Goal: Task Accomplishment & Management: Manage account settings

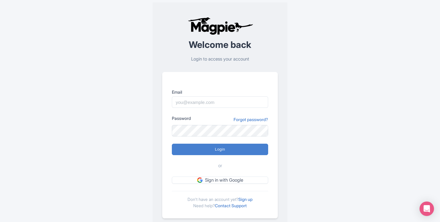
click at [153, 104] on div "Welcome back Login to access your account Email Password Forgot password? Login…" at bounding box center [220, 117] width 135 height 230
click at [189, 104] on input "Email" at bounding box center [220, 101] width 96 height 11
type input "mischa@brandeniers.nl"
type input "Logging in..."
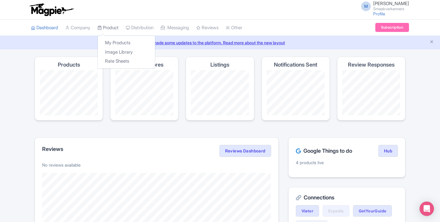
click at [116, 29] on link "Product" at bounding box center [108, 28] width 21 height 17
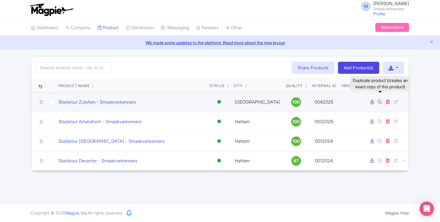
click at [380, 101] on icon at bounding box center [379, 101] width 5 height 5
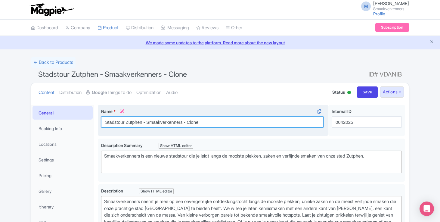
click at [134, 121] on input "Stadstour Zutphen - Smaakverkenners - Clone" at bounding box center [212, 121] width 222 height 11
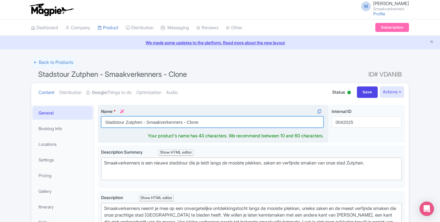
click at [134, 121] on input "Stadstour Zutphen - Smaakverkenners - Clone" at bounding box center [212, 121] width 222 height 11
drag, startPoint x: 182, startPoint y: 123, endPoint x: 227, endPoint y: 122, distance: 45.2
click at [227, 122] on input "Stadstour Alkmaar - Smaakverkenners - Clone" at bounding box center [212, 121] width 222 height 11
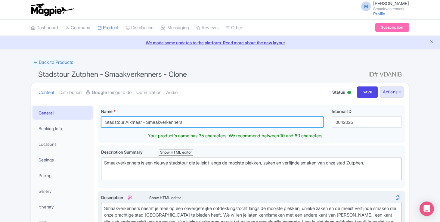
type input "Stadstour Alkmaar - Smaakverkenners"
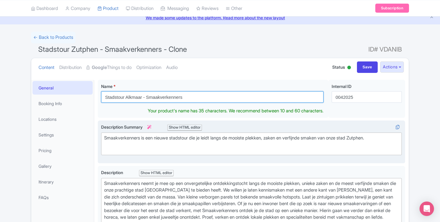
scroll to position [32, 0]
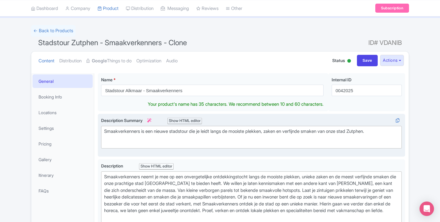
click at [369, 131] on div "Smaakverkenners is een nieuwe stadstour die je leidt langs de mooiste plekken, …" at bounding box center [251, 135] width 295 height 14
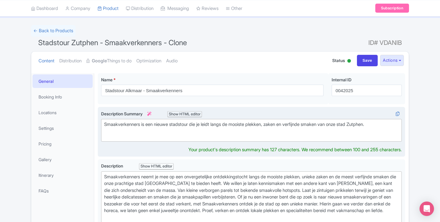
click at [369, 131] on div "Smaakverkenners is een nieuwe stadstour die je leidt langs de mooiste plekken, …" at bounding box center [251, 128] width 295 height 14
click at [368, 123] on div "Smaakverkenners is een nieuwe stadstour die je leidt langs de mooiste plekken, …" at bounding box center [251, 128] width 295 height 14
type trix-editor "<div>Smaakverkenners is een nieuwe stadstour die je leidt langs de mooiste plek…"
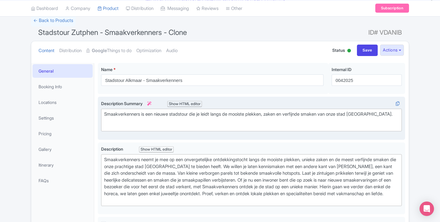
scroll to position [42, 0]
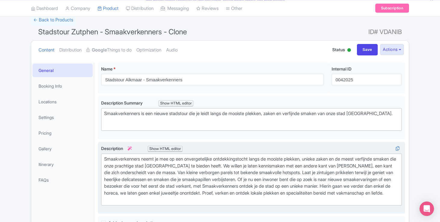
click at [182, 166] on div "Smaakverkenners neemt je mee op een onvergetelijke ontdekkingstocht langs de mo…" at bounding box center [251, 180] width 295 height 48
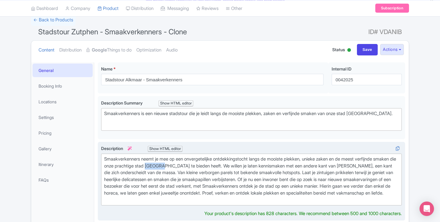
click at [182, 166] on div "Smaakverkenners neemt je mee op een onvergetelijke ontdekkingstocht langs de mo…" at bounding box center [251, 180] width 295 height 48
click at [357, 165] on div "Smaakverkenners neemt je mee op een onvergetelijke ontdekkingstocht langs de mo…" at bounding box center [251, 180] width 295 height 48
type trix-editor "<div>Smaakverkenners neemt je mee op een onvergetelijke ontdekkingstocht langs …"
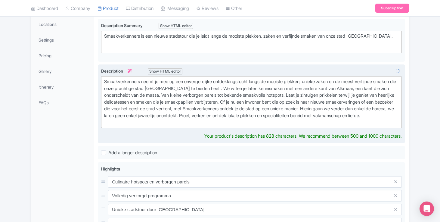
scroll to position [206, 0]
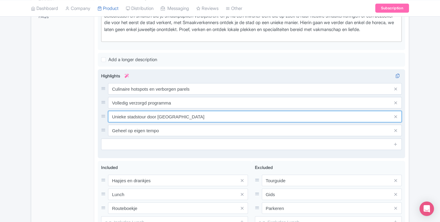
click at [169, 122] on input "Unieke stadstour door Zutphen" at bounding box center [255, 116] width 294 height 11
type input "Unieke stadstour door Alkmaar"
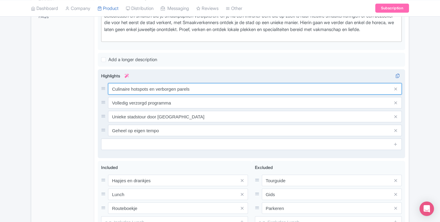
click at [120, 95] on input "Culinaire hotspots en verborgen parels" at bounding box center [255, 88] width 294 height 11
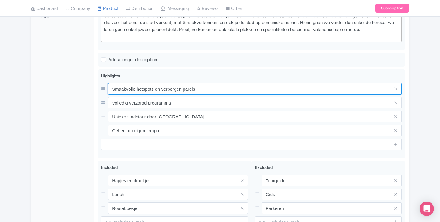
type input "Smaakvolle hotspots en verborgen parels"
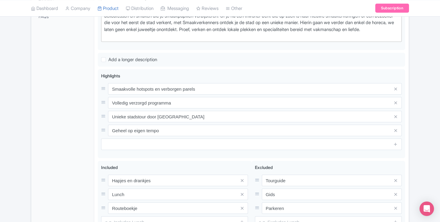
click at [80, 133] on div "General Booking Info Locations Settings Pricing Gallery Itinerary FAQs" at bounding box center [62, 80] width 63 height 362
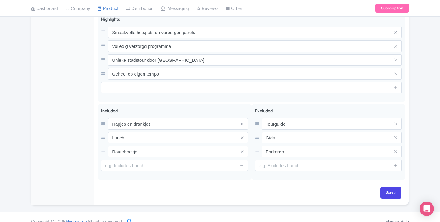
scroll to position [278, 0]
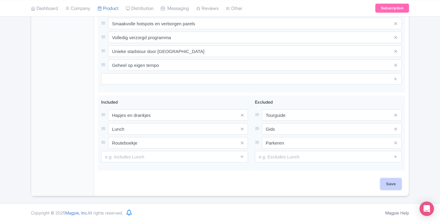
click at [389, 180] on input "Save" at bounding box center [390, 183] width 21 height 11
type input "Saving..."
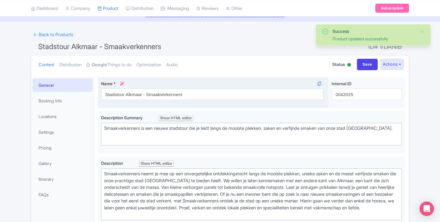
scroll to position [28, 0]
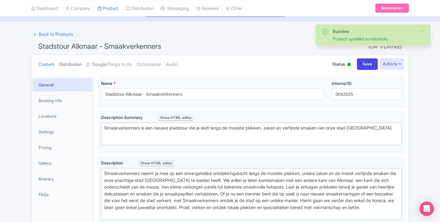
click at [73, 66] on link "Distribution" at bounding box center [70, 64] width 22 height 19
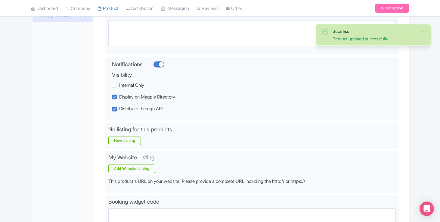
scroll to position [0, 0]
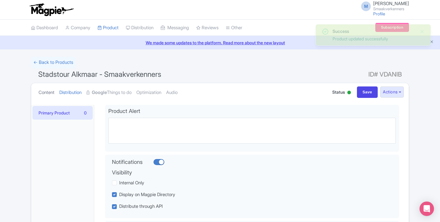
click at [54, 92] on link "Content" at bounding box center [47, 92] width 16 height 19
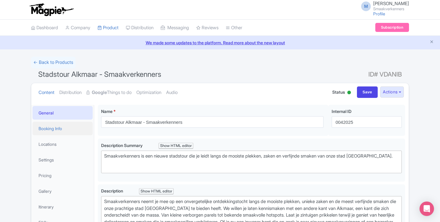
click at [49, 132] on link "Booking Info" at bounding box center [63, 129] width 60 height 14
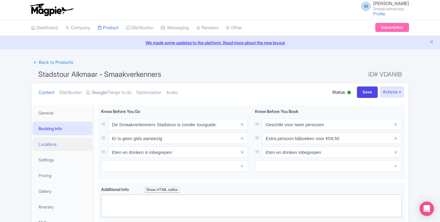
click at [66, 146] on link "Locations" at bounding box center [63, 144] width 60 height 14
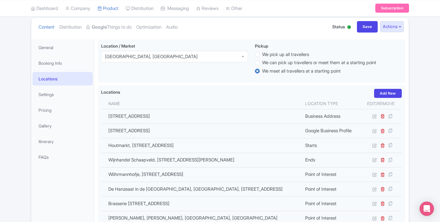
scroll to position [66, 0]
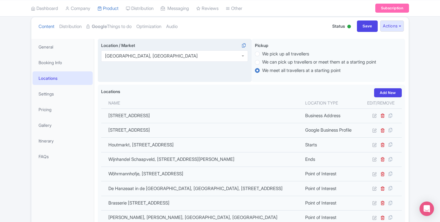
click at [134, 54] on div "[GEOGRAPHIC_DATA], [GEOGRAPHIC_DATA]" at bounding box center [151, 55] width 93 height 5
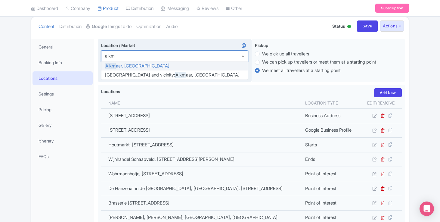
scroll to position [0, 0]
type input "alkmaar"
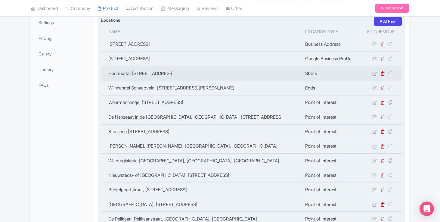
scroll to position [138, 0]
click at [384, 74] on icon at bounding box center [382, 73] width 5 height 5
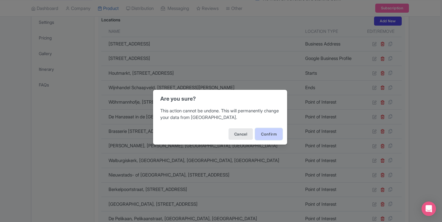
click at [271, 134] on button "Confirm" at bounding box center [269, 133] width 27 height 11
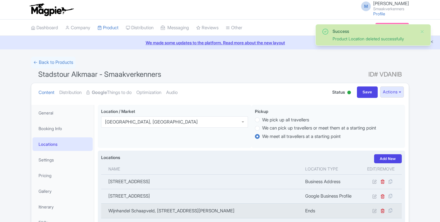
scroll to position [105, 0]
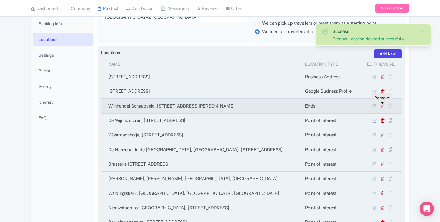
click at [383, 108] on icon at bounding box center [382, 106] width 5 height 5
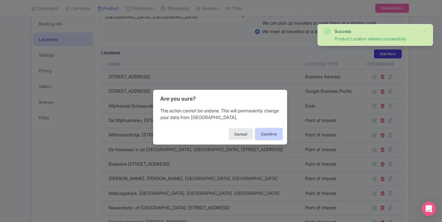
click at [278, 132] on button "Confirm" at bounding box center [269, 133] width 27 height 11
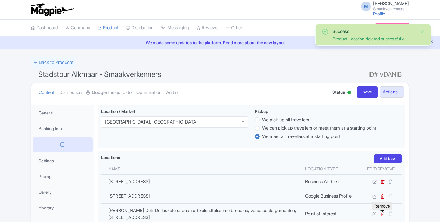
scroll to position [105, 0]
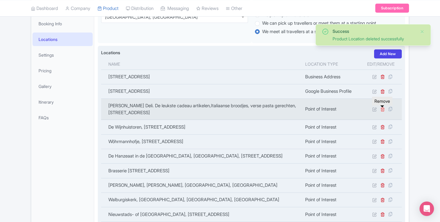
click at [382, 111] on icon at bounding box center [382, 109] width 5 height 5
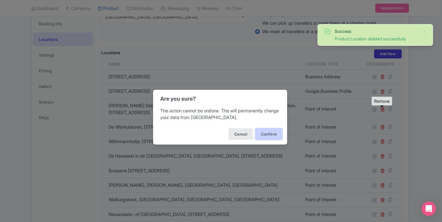
click at [270, 134] on button "Confirm" at bounding box center [269, 133] width 27 height 11
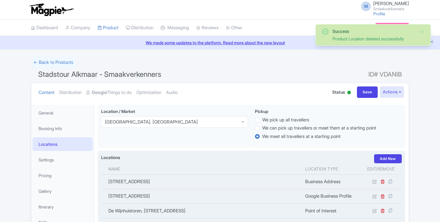
scroll to position [105, 0]
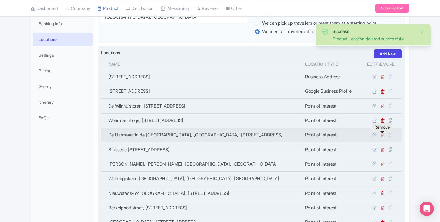
click at [382, 135] on icon at bounding box center [382, 135] width 5 height 5
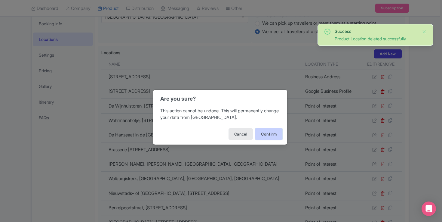
click at [281, 132] on button "Confirm" at bounding box center [269, 133] width 27 height 11
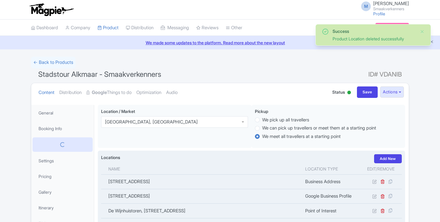
scroll to position [105, 0]
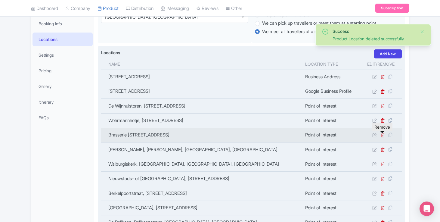
click at [381, 140] on td at bounding box center [381, 135] width 42 height 14
click at [382, 136] on icon at bounding box center [382, 135] width 5 height 5
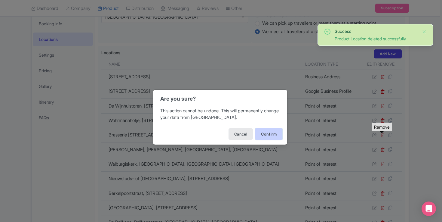
click at [266, 136] on button "Confirm" at bounding box center [269, 133] width 27 height 11
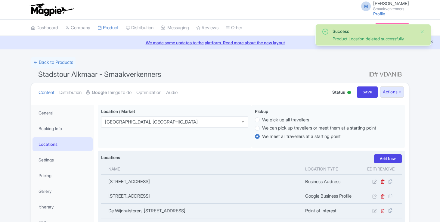
scroll to position [105, 0]
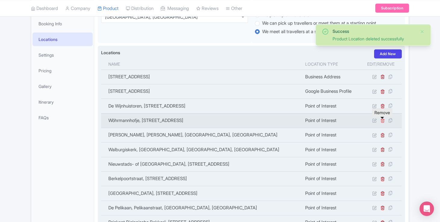
click at [382, 122] on icon at bounding box center [382, 120] width 5 height 5
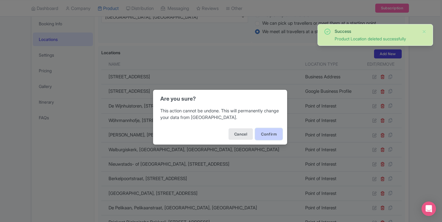
click at [275, 132] on button "Confirm" at bounding box center [269, 133] width 27 height 11
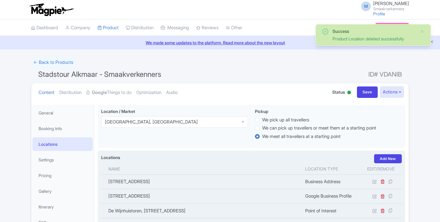
scroll to position [105, 0]
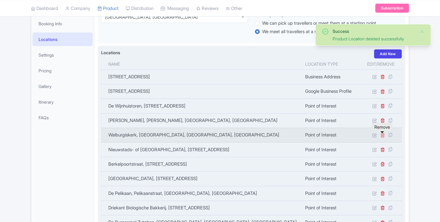
click at [381, 137] on icon at bounding box center [382, 135] width 5 height 5
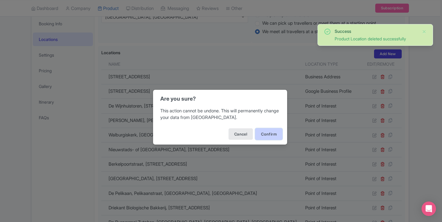
click at [265, 136] on button "Confirm" at bounding box center [269, 133] width 27 height 11
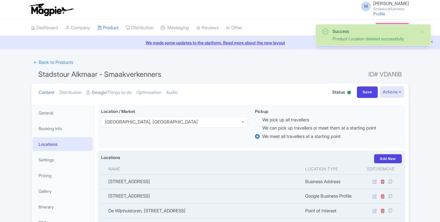
scroll to position [105, 0]
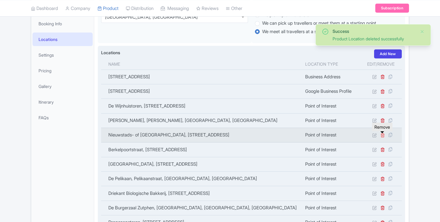
click at [384, 137] on icon at bounding box center [382, 135] width 5 height 5
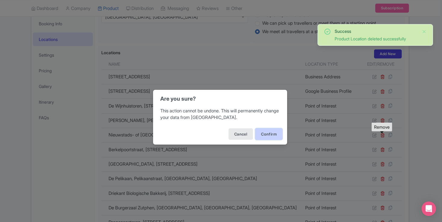
click at [274, 138] on button "Confirm" at bounding box center [269, 133] width 27 height 11
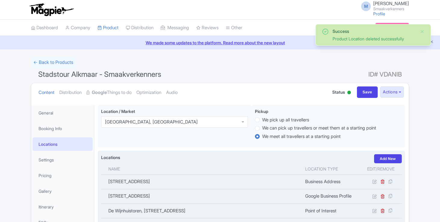
scroll to position [105, 0]
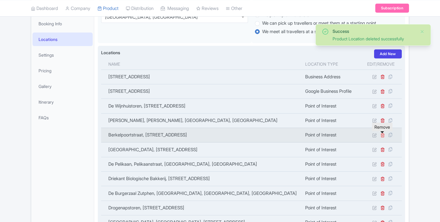
click at [383, 137] on icon at bounding box center [382, 135] width 5 height 5
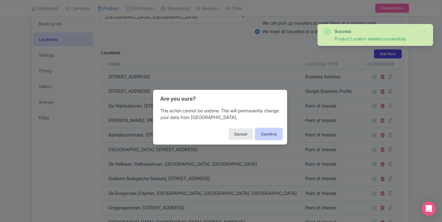
click at [281, 130] on button "Confirm" at bounding box center [269, 133] width 27 height 11
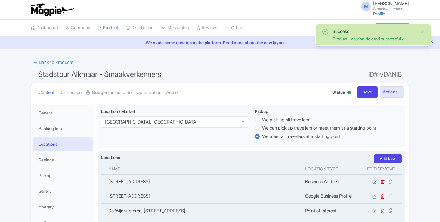
scroll to position [105, 0]
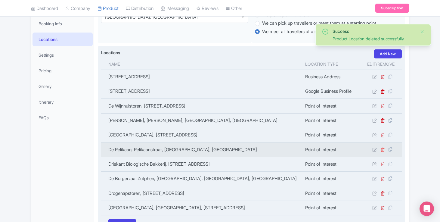
click at [381, 149] on icon at bounding box center [382, 149] width 5 height 5
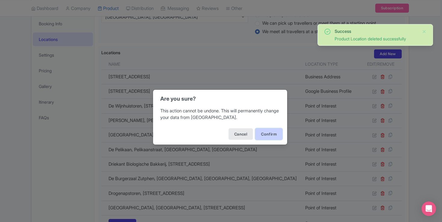
click at [272, 131] on button "Confirm" at bounding box center [269, 133] width 27 height 11
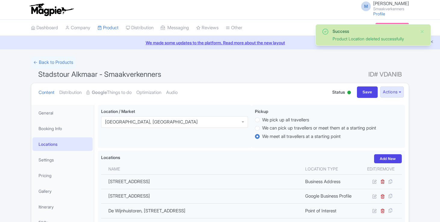
scroll to position [105, 0]
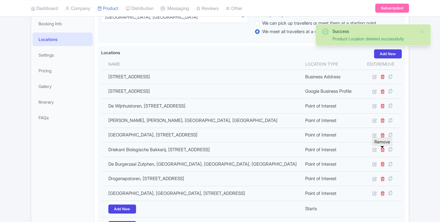
click at [381, 150] on icon at bounding box center [382, 149] width 5 height 5
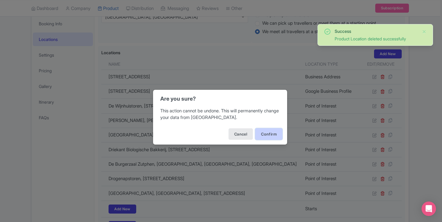
click at [257, 132] on button "Confirm" at bounding box center [269, 133] width 27 height 11
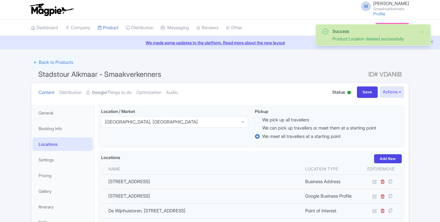
scroll to position [105, 0]
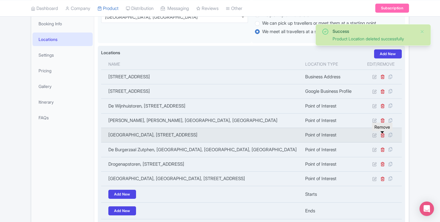
click at [382, 138] on link at bounding box center [382, 135] width 5 height 6
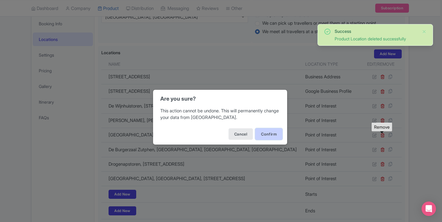
click at [265, 130] on button "Confirm" at bounding box center [269, 133] width 27 height 11
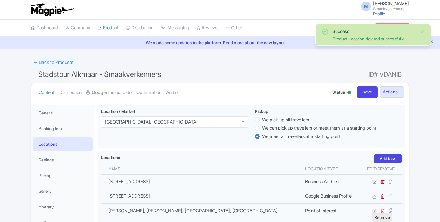
scroll to position [105, 0]
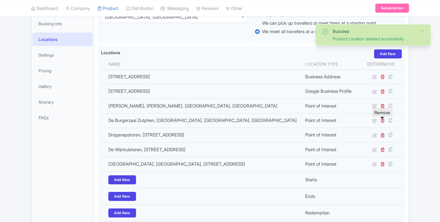
click at [383, 122] on icon at bounding box center [382, 120] width 5 height 5
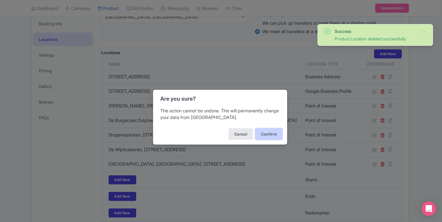
click at [266, 133] on button "Confirm" at bounding box center [269, 133] width 27 height 11
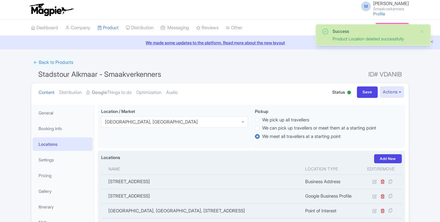
scroll to position [105, 0]
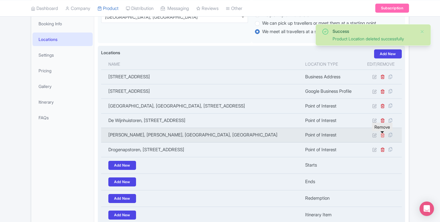
click at [383, 136] on icon at bounding box center [382, 135] width 5 height 5
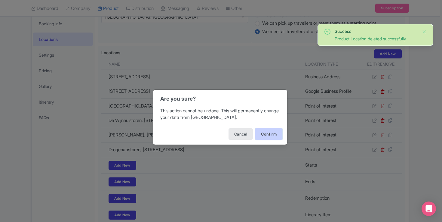
click at [276, 130] on button "Confirm" at bounding box center [269, 133] width 27 height 11
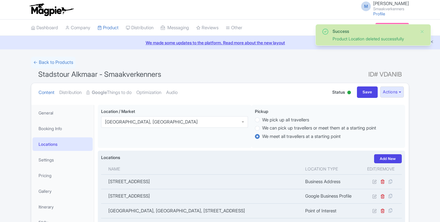
scroll to position [105, 0]
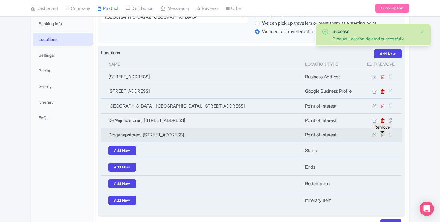
click at [382, 137] on icon at bounding box center [382, 135] width 5 height 5
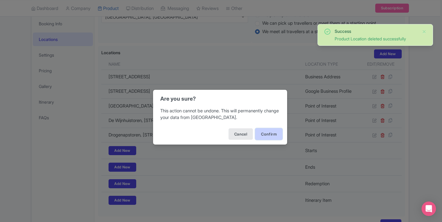
click at [266, 131] on button "Confirm" at bounding box center [269, 133] width 27 height 11
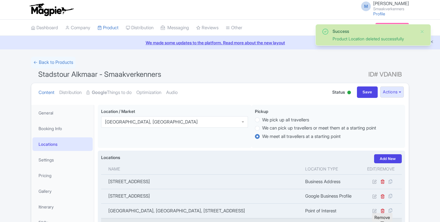
scroll to position [105, 0]
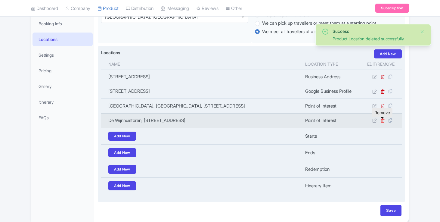
click at [383, 122] on icon at bounding box center [382, 120] width 5 height 5
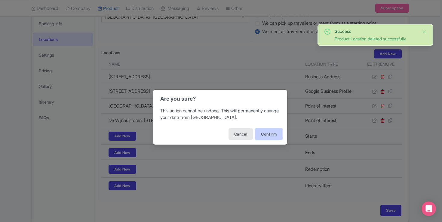
click at [259, 135] on button "Confirm" at bounding box center [269, 133] width 27 height 11
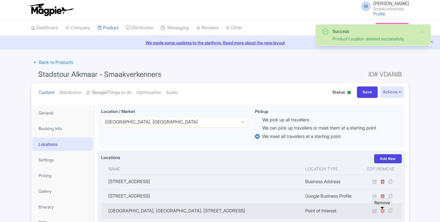
scroll to position [105, 0]
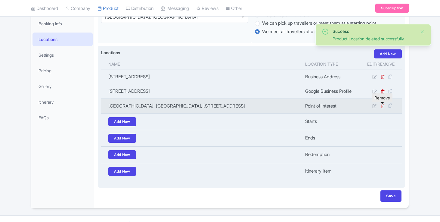
click at [381, 107] on icon at bounding box center [382, 106] width 5 height 5
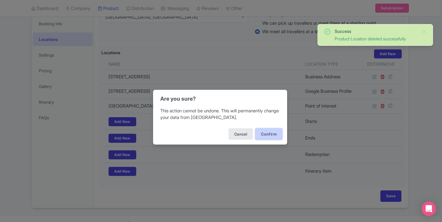
click at [259, 134] on button "Confirm" at bounding box center [269, 133] width 27 height 11
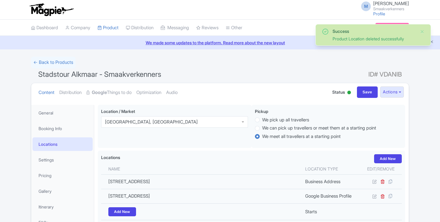
scroll to position [105, 0]
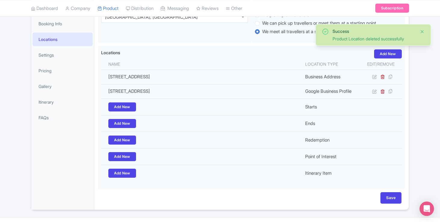
click at [423, 30] on button "Close" at bounding box center [422, 31] width 5 height 7
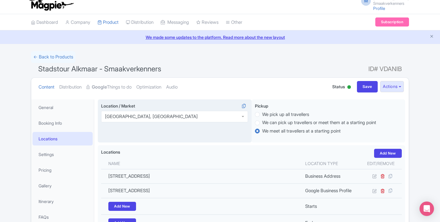
scroll to position [6, 0]
click at [154, 114] on div "[GEOGRAPHIC_DATA], [GEOGRAPHIC_DATA]" at bounding box center [151, 115] width 93 height 5
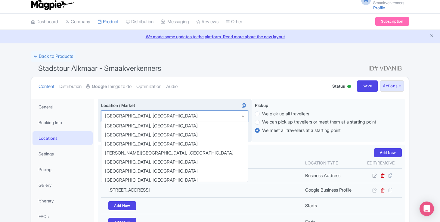
scroll to position [400, 0]
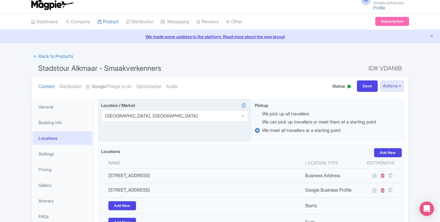
click at [146, 116] on div "Amsterdam, Netherlands" at bounding box center [151, 115] width 93 height 5
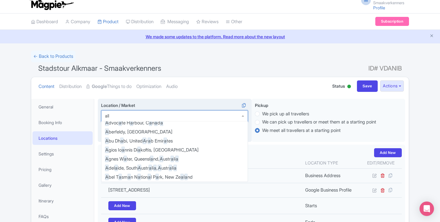
scroll to position [0, 0]
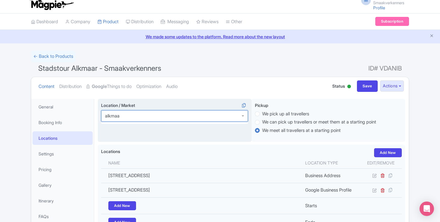
type input "alkmaar"
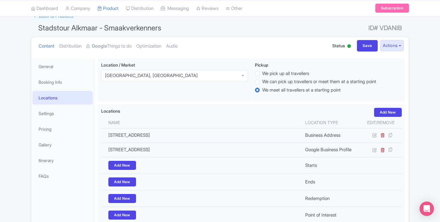
scroll to position [47, 0]
click at [66, 104] on link "Locations" at bounding box center [63, 97] width 60 height 14
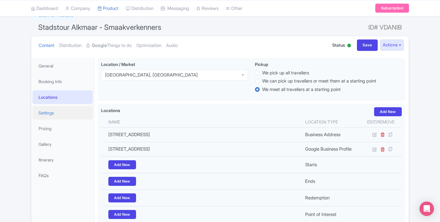
click at [61, 114] on link "Settings" at bounding box center [63, 113] width 60 height 14
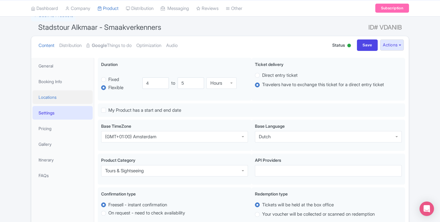
click at [60, 102] on link "Locations" at bounding box center [63, 97] width 60 height 14
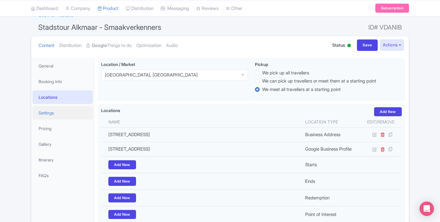
click at [60, 114] on link "Settings" at bounding box center [63, 113] width 60 height 14
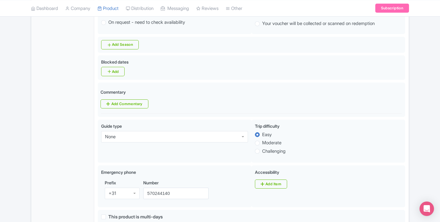
scroll to position [0, 0]
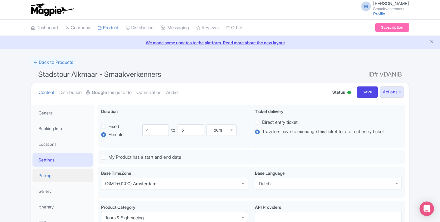
click at [52, 177] on link "Pricing" at bounding box center [63, 176] width 60 height 14
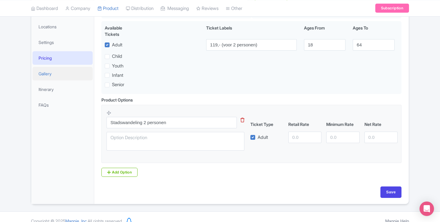
scroll to position [126, 0]
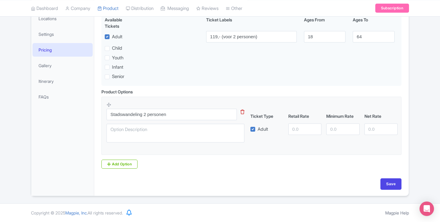
click at [50, 56] on li "Pricing" at bounding box center [62, 50] width 63 height 16
click at [50, 65] on link "Gallery" at bounding box center [63, 66] width 60 height 14
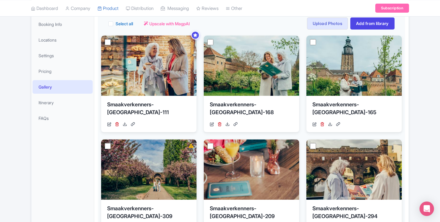
scroll to position [72, 0]
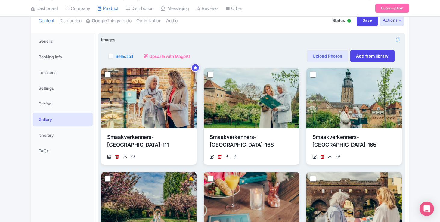
click at [116, 55] on label "Select all" at bounding box center [124, 56] width 17 height 6
click at [116, 55] on input "Select all" at bounding box center [118, 54] width 4 height 4
checkbox input "true"
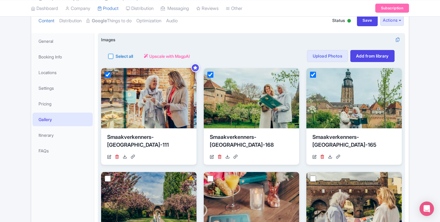
checkbox input "true"
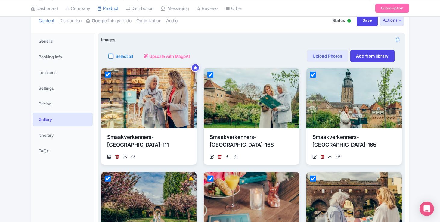
checkbox input "true"
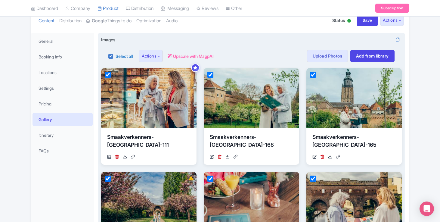
click at [116, 55] on label "Select all" at bounding box center [124, 56] width 17 height 6
click at [116, 55] on input "Select all" at bounding box center [118, 54] width 4 height 4
checkbox input "false"
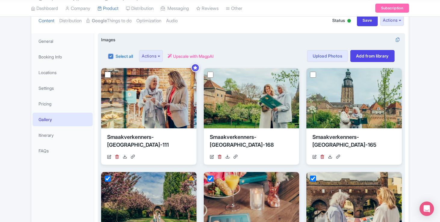
checkbox input "false"
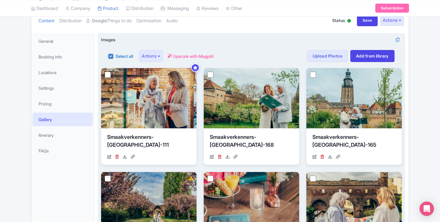
checkbox input "false"
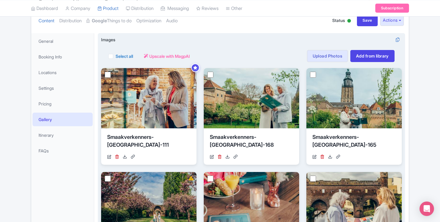
click at [116, 55] on label "Select all" at bounding box center [124, 56] width 17 height 6
click at [116, 55] on input "Select all" at bounding box center [118, 54] width 4 height 4
checkbox input "true"
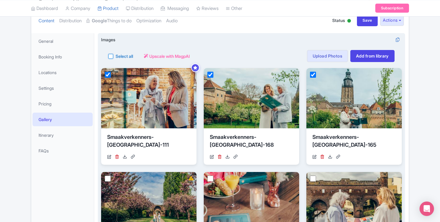
checkbox input "true"
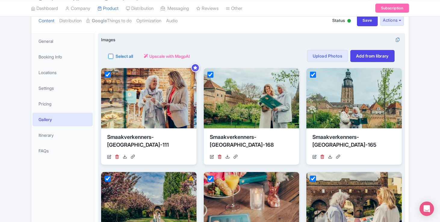
checkbox input "true"
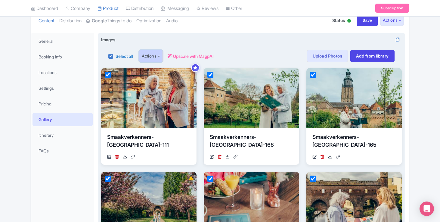
click at [157, 56] on button "Actions" at bounding box center [151, 56] width 24 height 12
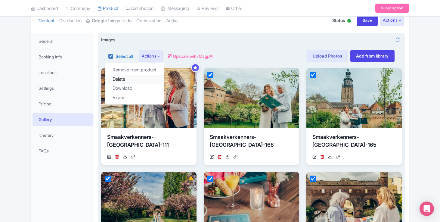
click at [142, 81] on link "Delete" at bounding box center [134, 79] width 58 height 9
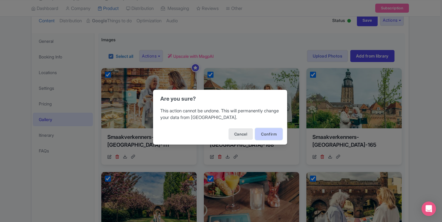
click at [281, 130] on button "Confirm" at bounding box center [269, 133] width 27 height 11
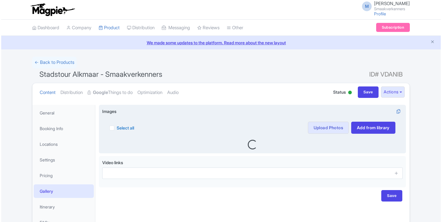
scroll to position [42, 0]
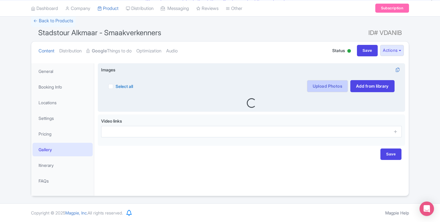
click at [331, 82] on link "Upload Photos" at bounding box center [327, 86] width 41 height 12
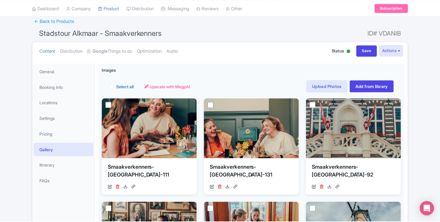
scroll to position [105, 0]
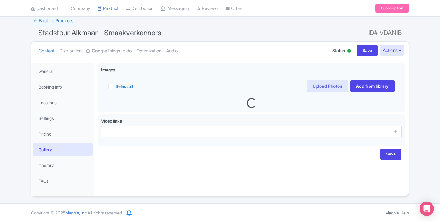
scroll to position [42, 0]
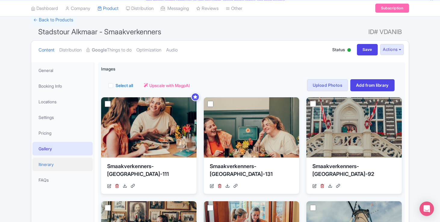
click at [52, 166] on link "Itinerary" at bounding box center [63, 164] width 60 height 14
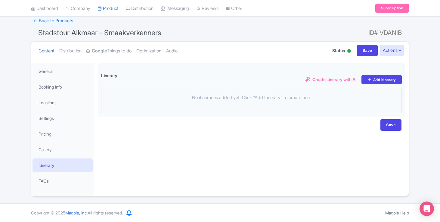
scroll to position [42, 0]
click at [64, 175] on link "FAQs" at bounding box center [63, 181] width 60 height 14
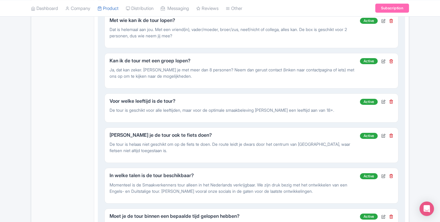
scroll to position [234, 0]
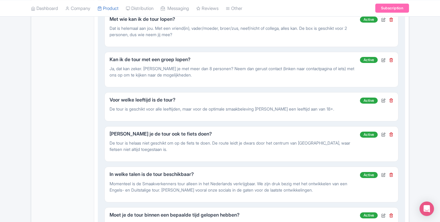
click at [383, 138] on div at bounding box center [383, 134] width 4 height 6
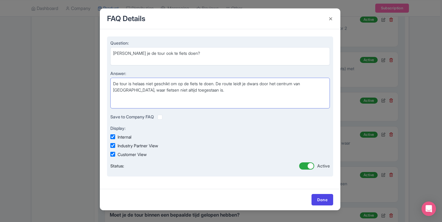
click at [118, 88] on textarea "De tour is helaas niet geschikt om op de fiets te doen. De route leidt je dwars…" at bounding box center [220, 93] width 220 height 31
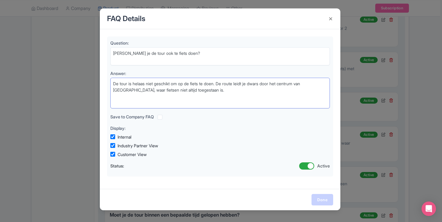
type textarea "De tour is helaas niet geschikt om op de fiets te doen. De route leidt je dwars…"
click at [321, 203] on link "Done" at bounding box center [323, 199] width 22 height 11
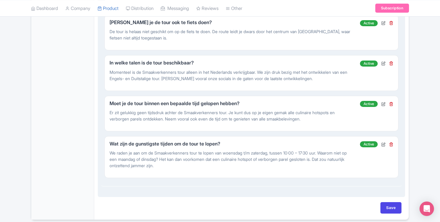
scroll to position [346, 0]
click at [391, 146] on icon at bounding box center [391, 143] width 4 height 4
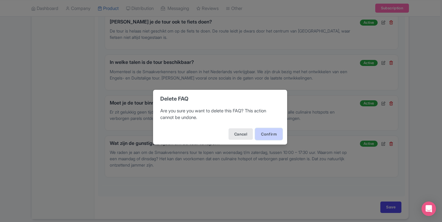
click at [270, 128] on button "Confirm" at bounding box center [269, 133] width 27 height 11
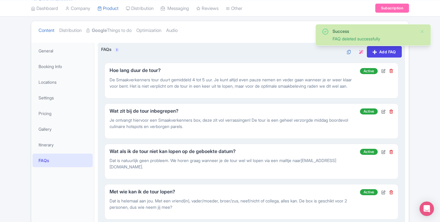
scroll to position [0, 0]
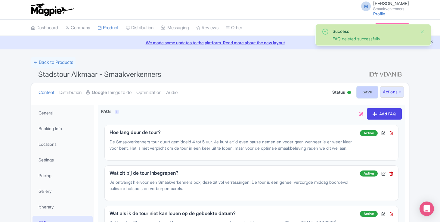
click at [369, 94] on input "Save" at bounding box center [367, 91] width 21 height 11
type input "Saving..."
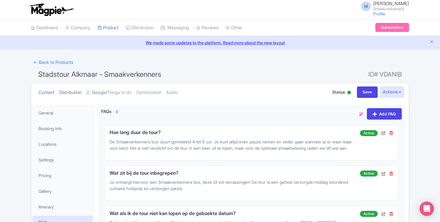
click at [71, 93] on link "Distribution" at bounding box center [70, 92] width 22 height 19
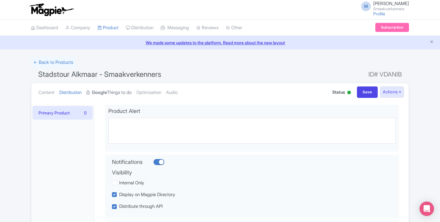
click at [107, 90] on strong "Google" at bounding box center [99, 92] width 15 height 7
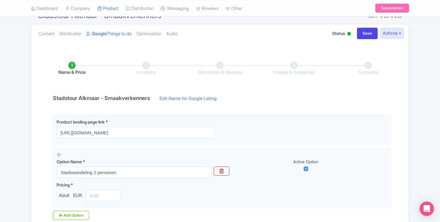
scroll to position [64, 0]
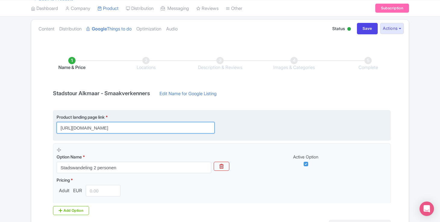
click at [166, 128] on input "https://www.smaakverkenners.nl/stadswandeling-zutphen" at bounding box center [136, 127] width 158 height 11
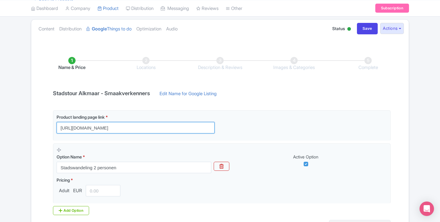
type input "https://www.smaakverkenners.nl/stadswandeling-alkmaar"
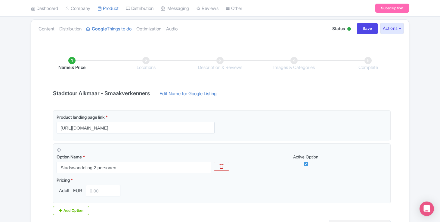
click at [35, 135] on div "Name & Price Locations Description & Reviews Images & Categories Complete Stads…" at bounding box center [220, 151] width 370 height 212
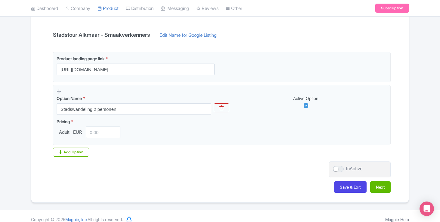
scroll to position [128, 0]
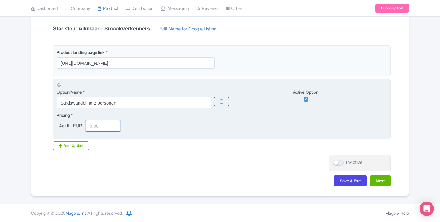
click at [94, 125] on input "number" at bounding box center [103, 125] width 35 height 11
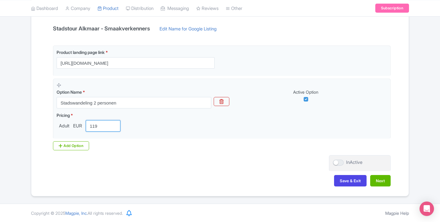
type input "119"
click at [118, 147] on div "Product landing page link * https://www.smaakverkenners.nl/stadswandeling-alkma…" at bounding box center [219, 97] width 341 height 105
click at [377, 180] on button "Next" at bounding box center [380, 180] width 20 height 11
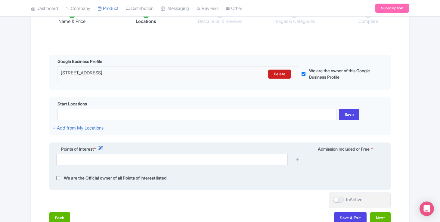
scroll to position [131, 0]
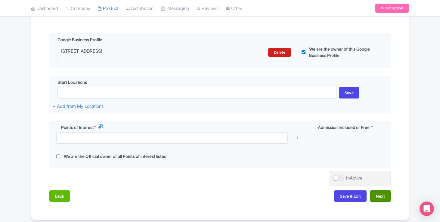
click at [383, 196] on button "Next" at bounding box center [380, 195] width 20 height 11
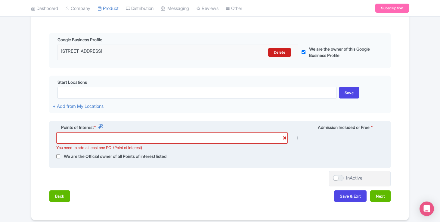
click at [122, 145] on div "You need to add at least one POI (Point of Interest)" at bounding box center [220, 140] width 335 height 16
click at [109, 142] on input "text" at bounding box center [171, 137] width 231 height 11
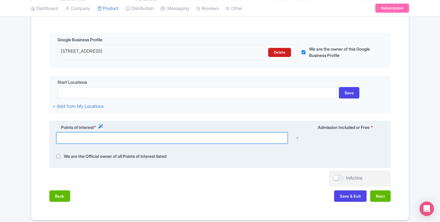
paste input "Koorstraat 30, 1811 GD Alkmaar"
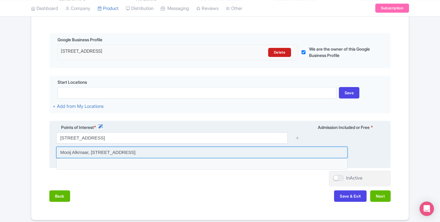
click at [146, 154] on input at bounding box center [201, 152] width 291 height 11
type input "Mooij Alkmaar, Koorstraat 30, 1811 GD Alkmaar, Netherlands"
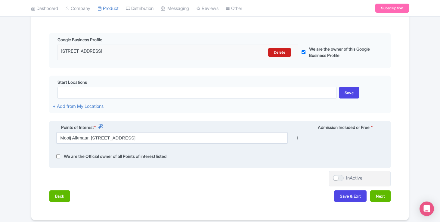
click at [299, 137] on icon at bounding box center [297, 137] width 5 height 5
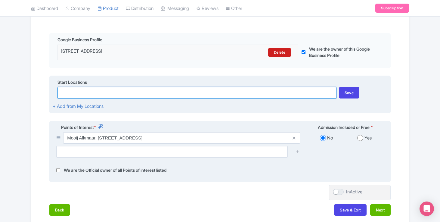
click at [171, 92] on input at bounding box center [196, 92] width 279 height 11
type input "h"
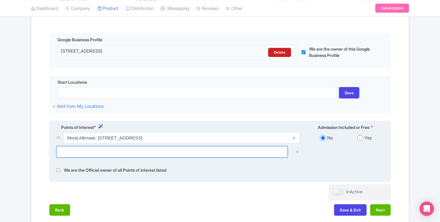
click at [105, 153] on input "text" at bounding box center [171, 151] width 231 height 11
click at [102, 154] on input "hofje van splinter" at bounding box center [171, 151] width 231 height 11
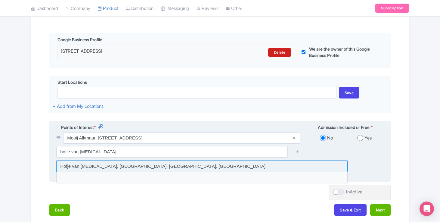
click at [104, 167] on input at bounding box center [201, 165] width 291 height 11
type input "Hofje van Splinter, Ritsevoort, Alkmaar, Netherlands"
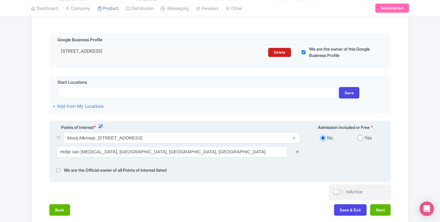
click at [298, 153] on icon at bounding box center [297, 151] width 5 height 5
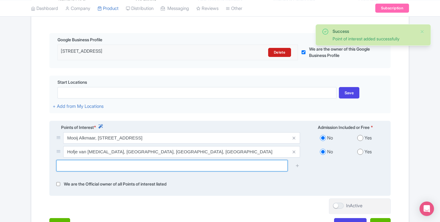
click at [242, 167] on input "text" at bounding box center [171, 165] width 231 height 11
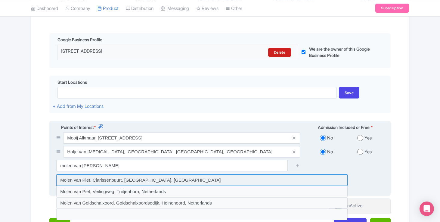
click at [133, 180] on input at bounding box center [201, 179] width 291 height 11
type input "Molen van Piet, Clarissenbuurt, Alkmaar, Netherlands"
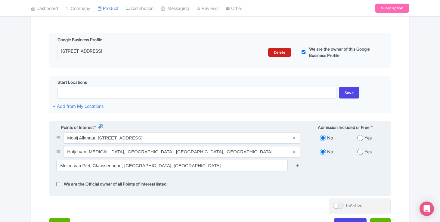
click at [298, 166] on icon at bounding box center [297, 165] width 5 height 5
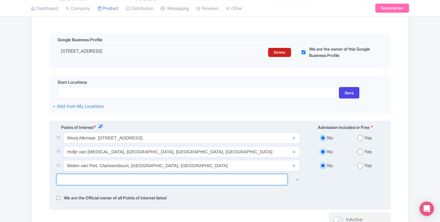
click at [79, 182] on input "text" at bounding box center [171, 179] width 231 height 11
paste input "St Josephkerk 4"
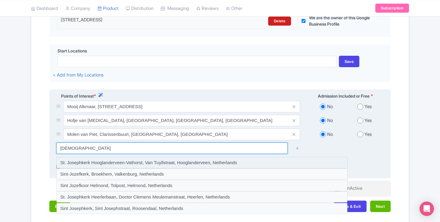
scroll to position [166, 0]
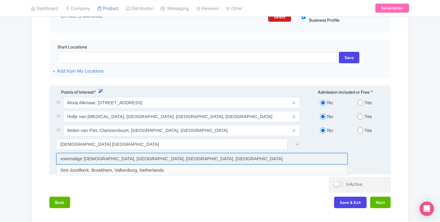
click at [139, 158] on input at bounding box center [201, 158] width 291 height 11
type input "voormalige Sint-Jozefkerk, Nassaulaan, Alkmaar, Netherlands"
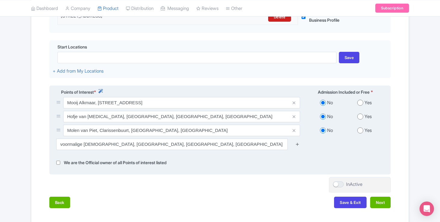
click at [297, 144] on icon at bounding box center [297, 144] width 5 height 5
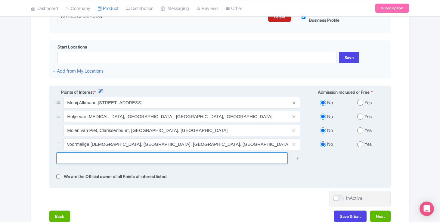
click at [74, 164] on input "text" at bounding box center [171, 157] width 231 height 11
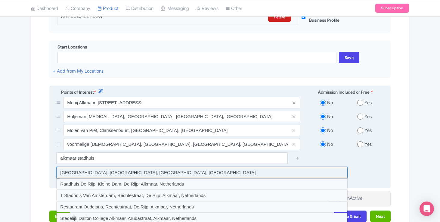
click at [71, 171] on input at bounding box center [201, 172] width 291 height 11
type input "Stadhuis Alkmaar, Langestraat, Alkmaar, Netherlands"
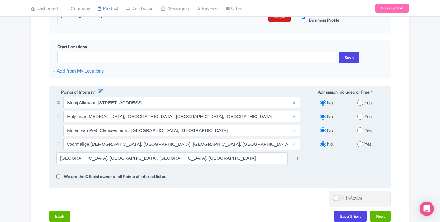
click at [298, 159] on icon at bounding box center [297, 158] width 5 height 5
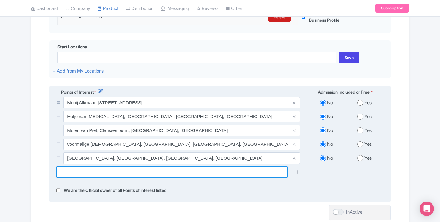
click at [72, 168] on input "text" at bounding box center [171, 171] width 231 height 11
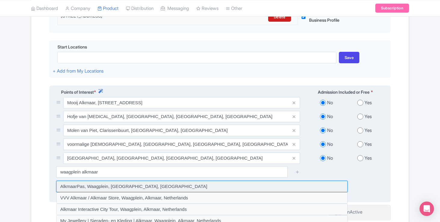
click at [73, 186] on input at bounding box center [201, 186] width 291 height 11
type input "AlkmaarPas, Waagplein, Alkmaar, Netherlands"
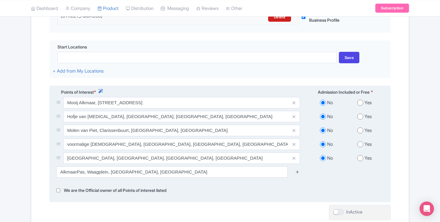
click at [299, 172] on icon at bounding box center [297, 171] width 5 height 5
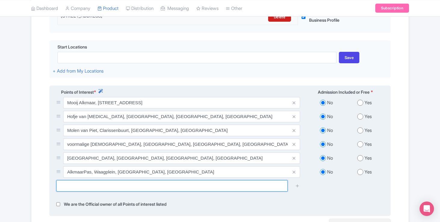
click at [78, 190] on input "text" at bounding box center [171, 185] width 231 height 11
paste input "Inde Soete Suyckerbol"
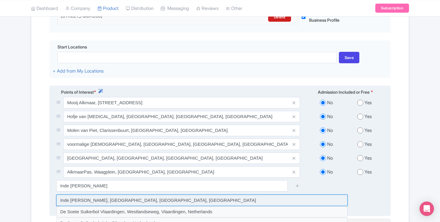
click at [84, 198] on input at bounding box center [201, 199] width 291 height 11
type input "Inde Soete Suyckerbol, Voordam, Alkmaar, Netherlands"
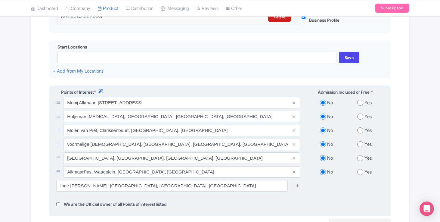
click at [295, 186] on icon at bounding box center [297, 185] width 5 height 5
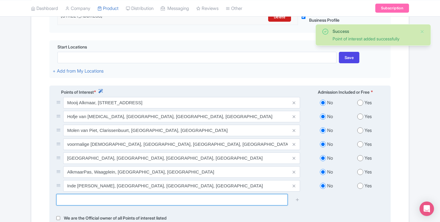
click at [73, 203] on input "text" at bounding box center [171, 199] width 231 height 11
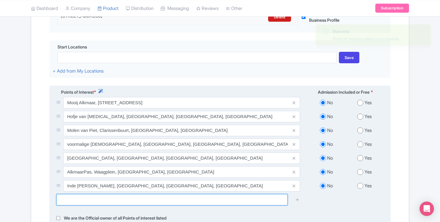
paste input "Victoriemonument"
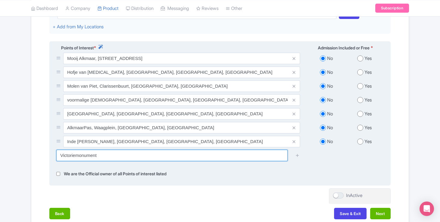
scroll to position [211, 0]
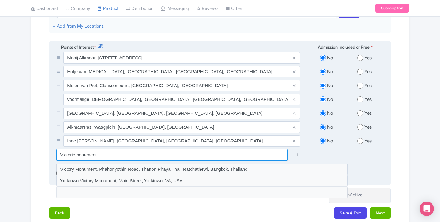
click at [76, 156] on input "Victoriemonument" at bounding box center [171, 154] width 231 height 11
click at [104, 155] on input "Victoriemonument" at bounding box center [171, 154] width 231 height 11
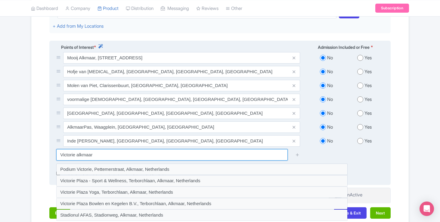
paste input "De Eendracht in ’t IJkgebouw"
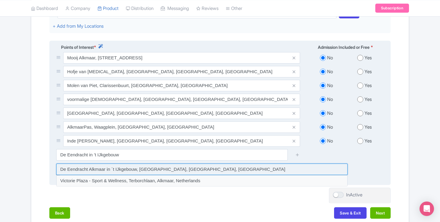
click at [125, 168] on input at bounding box center [201, 168] width 291 height 11
type input "De Eendracht Alkmaar in ´t IJkgebouw, Alckmariapad, Alkmaar, Netherlands"
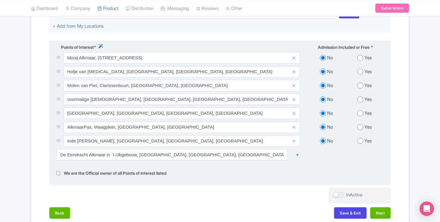
click at [298, 155] on icon at bounding box center [297, 154] width 5 height 5
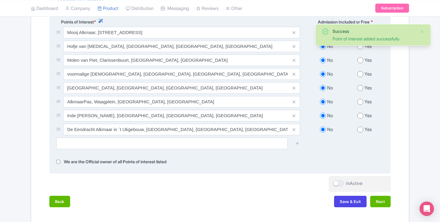
scroll to position [267, 0]
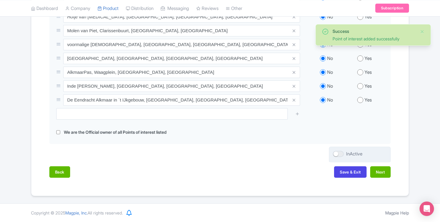
click at [339, 155] on div at bounding box center [338, 154] width 11 height 6
click at [337, 155] on input "InActive" at bounding box center [335, 154] width 4 height 4
checkbox input "true"
click at [378, 171] on button "Next" at bounding box center [380, 171] width 20 height 11
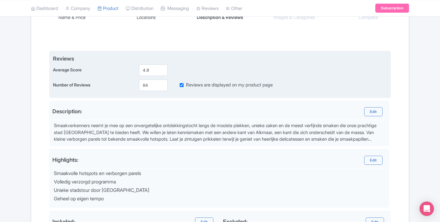
scroll to position [222, 0]
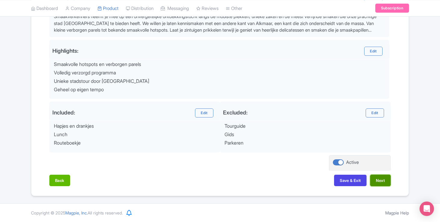
click at [384, 179] on button "Next" at bounding box center [380, 180] width 20 height 11
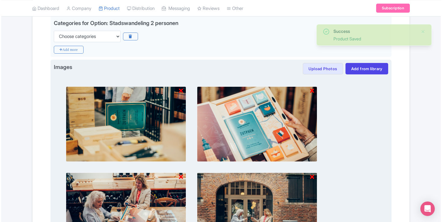
scroll to position [148, 0]
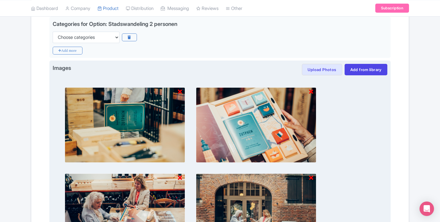
click at [179, 91] on icon at bounding box center [180, 92] width 4 height 6
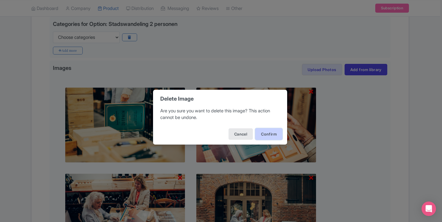
click at [263, 133] on button "Confirm" at bounding box center [269, 133] width 27 height 11
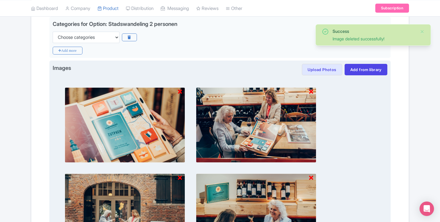
click at [180, 92] on icon at bounding box center [180, 92] width 4 height 6
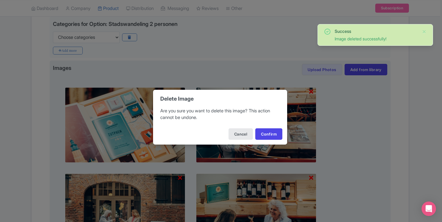
click at [180, 92] on div "Delete Image" at bounding box center [220, 99] width 134 height 18
click at [264, 133] on button "Confirm" at bounding box center [269, 133] width 27 height 11
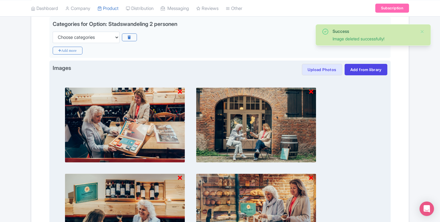
click at [180, 91] on icon at bounding box center [180, 92] width 4 height 6
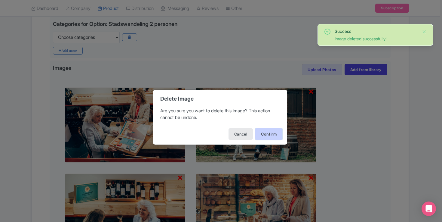
click at [264, 134] on button "Confirm" at bounding box center [269, 133] width 27 height 11
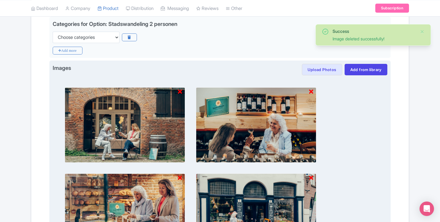
click at [182, 95] on div at bounding box center [180, 91] width 4 height 9
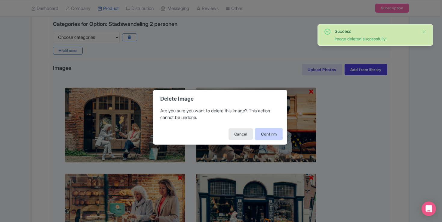
click at [259, 134] on button "Confirm" at bounding box center [269, 133] width 27 height 11
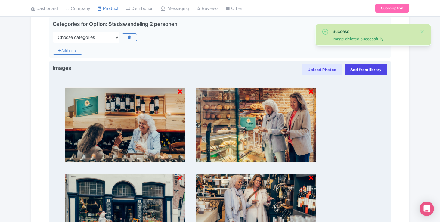
click at [182, 91] on icon at bounding box center [180, 92] width 4 height 6
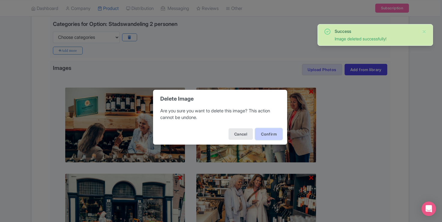
click at [273, 129] on button "Confirm" at bounding box center [269, 133] width 27 height 11
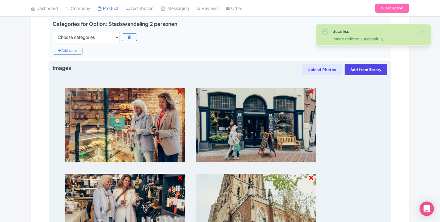
click at [177, 92] on img at bounding box center [125, 124] width 120 height 75
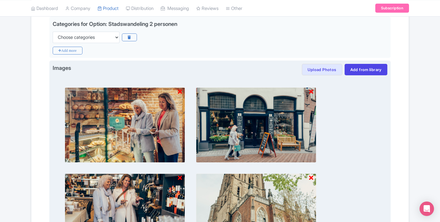
click at [181, 92] on icon at bounding box center [180, 92] width 4 height 6
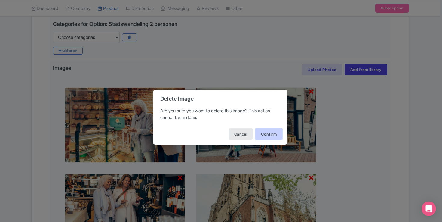
click at [265, 132] on button "Confirm" at bounding box center [269, 133] width 27 height 11
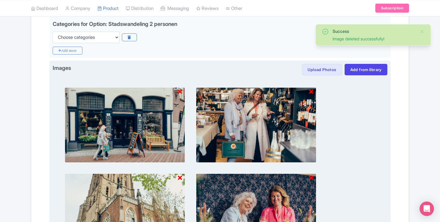
click at [180, 90] on icon at bounding box center [180, 92] width 4 height 6
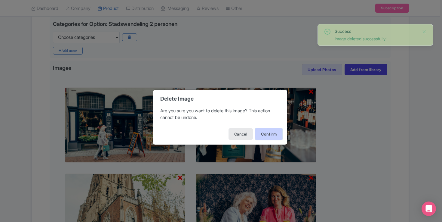
click at [272, 135] on button "Confirm" at bounding box center [269, 133] width 27 height 11
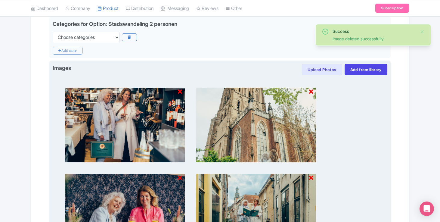
click at [179, 92] on icon at bounding box center [180, 92] width 4 height 6
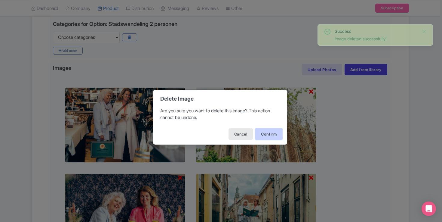
click at [261, 134] on button "Confirm" at bounding box center [269, 133] width 27 height 11
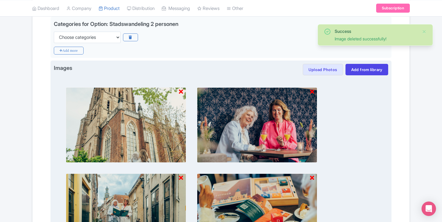
click at [182, 94] on icon at bounding box center [181, 92] width 4 height 6
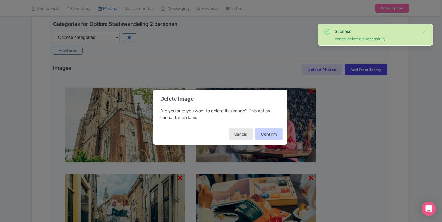
click at [265, 132] on button "Confirm" at bounding box center [269, 133] width 27 height 11
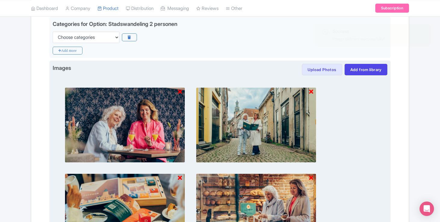
click at [180, 92] on icon at bounding box center [180, 92] width 4 height 6
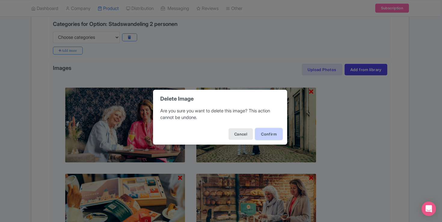
click at [259, 133] on button "Confirm" at bounding box center [269, 133] width 27 height 11
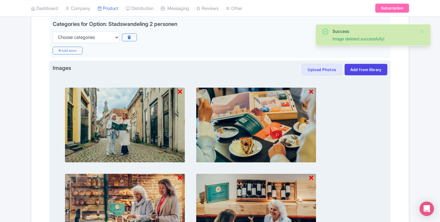
click at [178, 90] on icon at bounding box center [180, 92] width 4 height 6
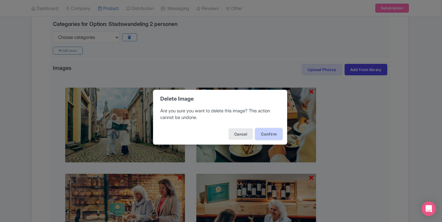
click at [272, 135] on button "Confirm" at bounding box center [269, 133] width 27 height 11
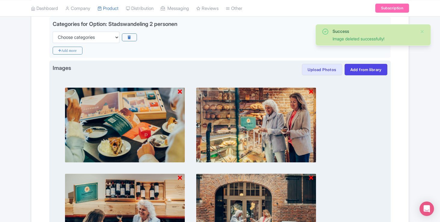
click at [180, 94] on icon at bounding box center [180, 92] width 4 height 6
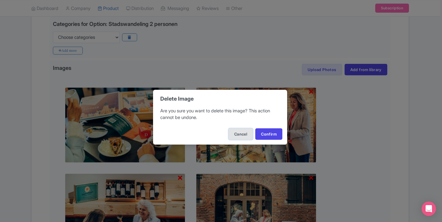
click at [250, 131] on button "Cancel" at bounding box center [241, 133] width 24 height 11
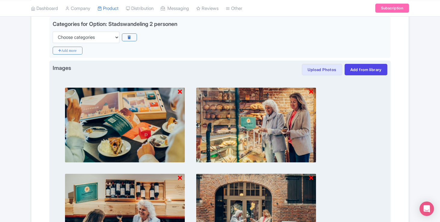
click at [183, 94] on img at bounding box center [125, 124] width 120 height 75
click at [179, 91] on icon at bounding box center [180, 92] width 4 height 6
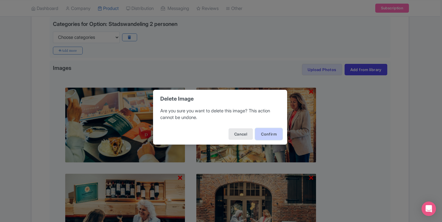
click at [268, 137] on button "Confirm" at bounding box center [269, 133] width 27 height 11
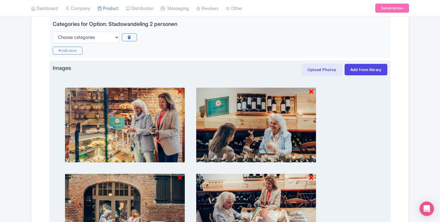
click at [180, 90] on icon at bounding box center [180, 92] width 4 height 6
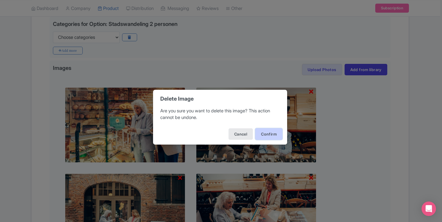
click at [275, 132] on button "Confirm" at bounding box center [269, 133] width 27 height 11
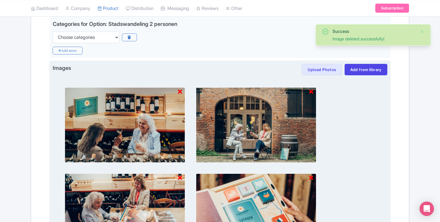
click at [179, 90] on icon at bounding box center [180, 92] width 4 height 6
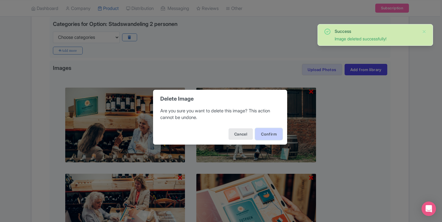
click at [275, 133] on button "Confirm" at bounding box center [269, 133] width 27 height 11
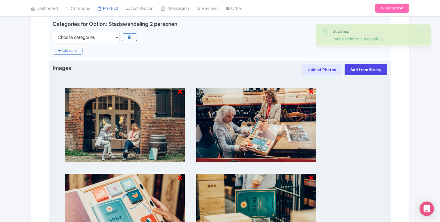
click at [179, 95] on div at bounding box center [180, 91] width 4 height 9
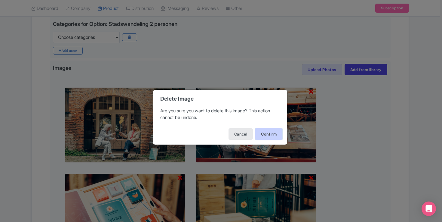
click at [270, 131] on button "Confirm" at bounding box center [269, 133] width 27 height 11
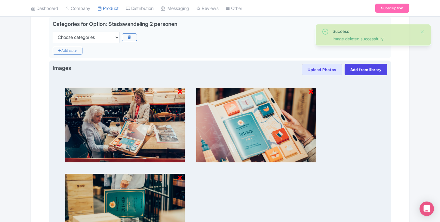
click at [180, 90] on icon at bounding box center [180, 92] width 4 height 6
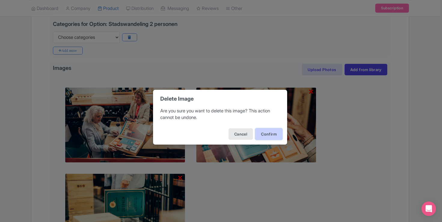
click at [266, 133] on button "Confirm" at bounding box center [269, 133] width 27 height 11
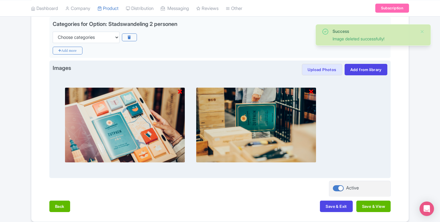
click at [183, 92] on img at bounding box center [125, 124] width 120 height 75
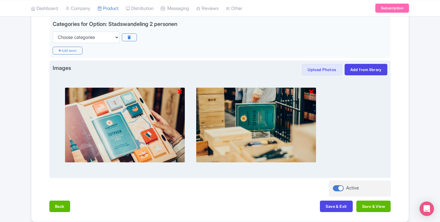
click at [181, 92] on icon at bounding box center [180, 92] width 4 height 6
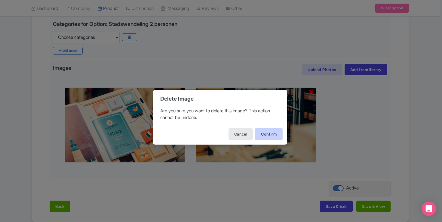
click at [260, 129] on button "Confirm" at bounding box center [269, 133] width 27 height 11
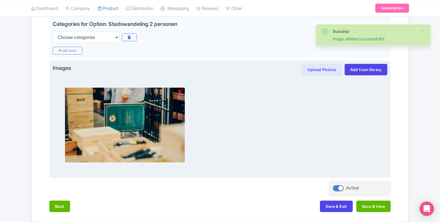
click at [181, 92] on icon at bounding box center [180, 92] width 4 height 6
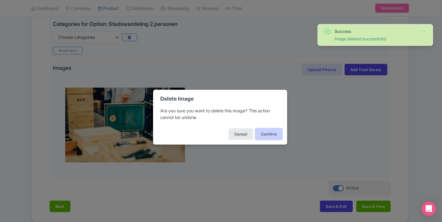
click at [261, 132] on button "Confirm" at bounding box center [269, 133] width 27 height 11
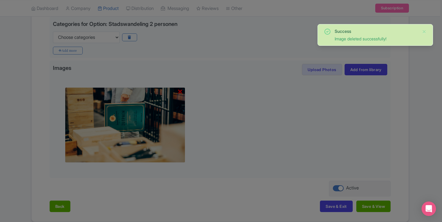
scroll to position [88, 0]
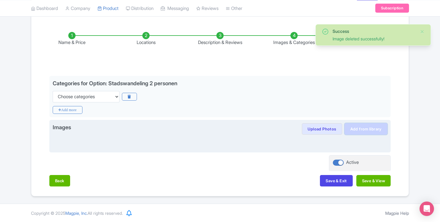
click at [359, 128] on link "Add from library" at bounding box center [366, 128] width 43 height 11
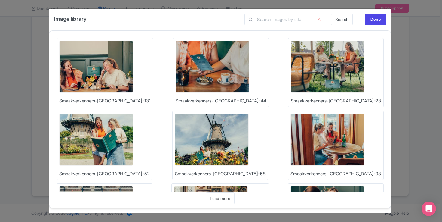
click at [114, 73] on img at bounding box center [96, 67] width 74 height 52
click at [176, 73] on img at bounding box center [213, 67] width 74 height 52
click at [406, 33] on div "Image library Search Done Upload Photos Smaakverkenners-Alkmaar-131 Upload Phot…" at bounding box center [221, 111] width 442 height 222
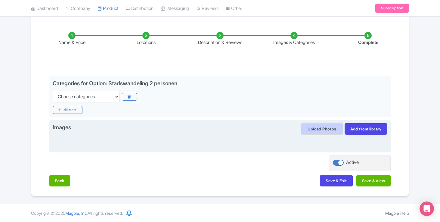
click at [320, 127] on button "Upload Photos" at bounding box center [322, 128] width 40 height 11
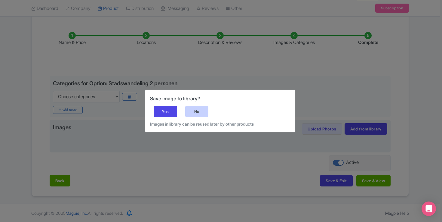
click at [194, 111] on div "No" at bounding box center [196, 111] width 23 height 11
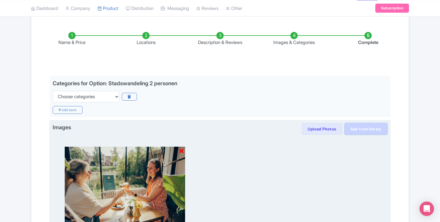
click at [360, 134] on link "Add from library" at bounding box center [366, 128] width 43 height 11
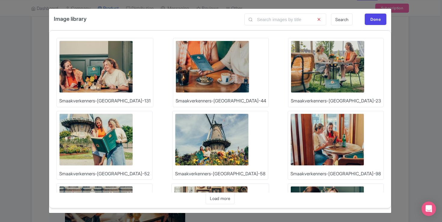
click at [111, 72] on img at bounding box center [96, 67] width 74 height 52
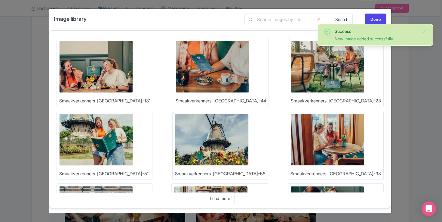
click at [176, 53] on img at bounding box center [213, 67] width 74 height 52
click at [291, 60] on img at bounding box center [328, 67] width 74 height 52
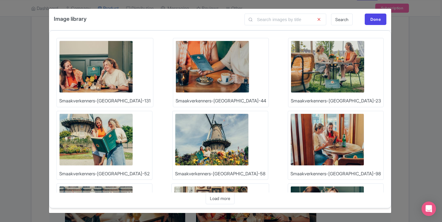
click at [133, 113] on img at bounding box center [96, 139] width 74 height 52
click at [175, 144] on img at bounding box center [212, 139] width 74 height 52
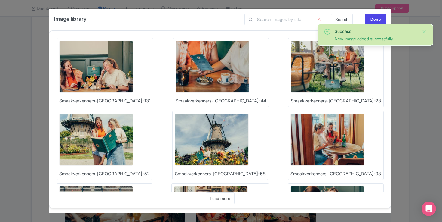
click at [291, 135] on img at bounding box center [328, 139] width 74 height 52
click at [133, 186] on img at bounding box center [96, 212] width 74 height 52
click at [248, 186] on img at bounding box center [211, 212] width 74 height 52
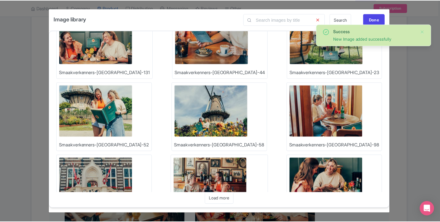
scroll to position [70, 0]
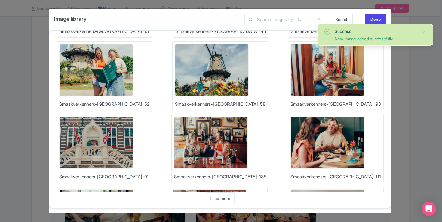
click at [133, 189] on img at bounding box center [96, 215] width 74 height 52
click at [247, 189] on img at bounding box center [210, 215] width 74 height 52
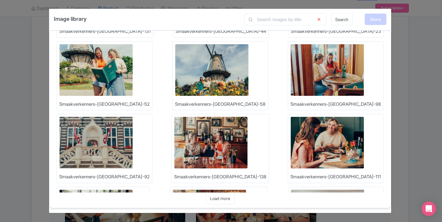
click at [377, 21] on div "Done" at bounding box center [376, 19] width 22 height 11
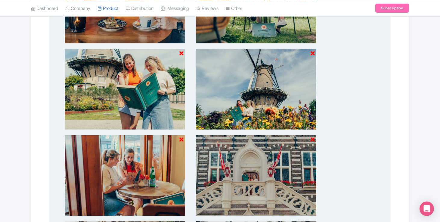
scroll to position [518, 0]
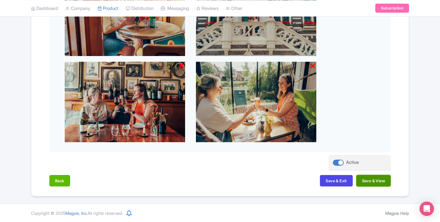
click at [375, 179] on button "Save & View" at bounding box center [373, 180] width 34 height 11
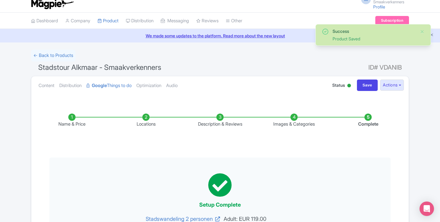
scroll to position [0, 0]
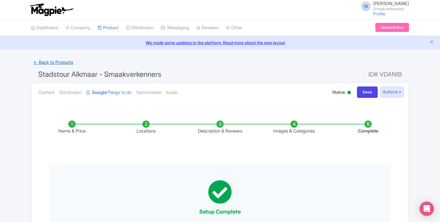
click at [42, 62] on link "← Back to Products" at bounding box center [53, 63] width 45 height 12
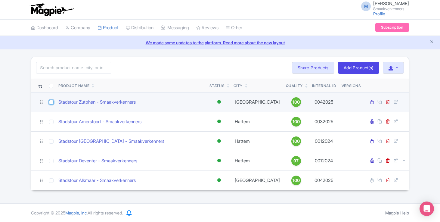
click at [50, 104] on input "checkbox" at bounding box center [51, 102] width 5 height 5
checkbox input "true"
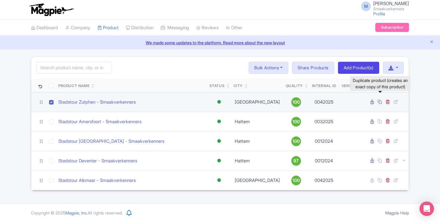
click at [378, 102] on icon at bounding box center [379, 101] width 5 height 5
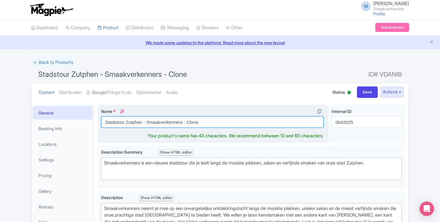
click at [131, 123] on input "Stadstour Zutphen - Smaakverkenners - Clone" at bounding box center [212, 121] width 222 height 11
drag, startPoint x: 183, startPoint y: 123, endPoint x: 217, endPoint y: 121, distance: 34.0
click at [217, 122] on input "Stadstour Vlieland - Smaakverkenners - Clone" at bounding box center [212, 121] width 222 height 11
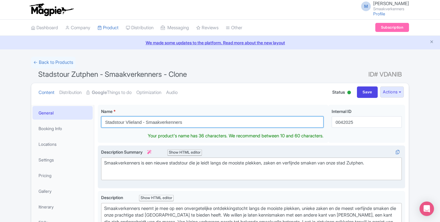
type input "Stadstour Vlieland - Smaakverkenners"
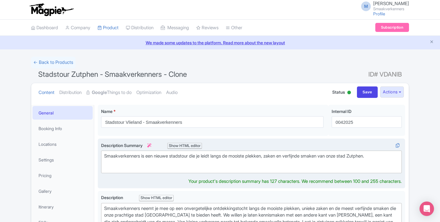
click at [187, 157] on div "Smaakverkenners is een nieuwe stadstour die je leidt langs de mooiste plekken, …" at bounding box center [251, 160] width 295 height 14
drag, startPoint x: 342, startPoint y: 156, endPoint x: 369, endPoint y: 154, distance: 27.7
click at [369, 154] on div "Smaakverkenners is een nieuwe tour die je leidt langs de mooiste plekken, zaken…" at bounding box center [251, 160] width 295 height 14
type trix-editor "<div>Smaakverkenners is een nieuwe tour die je leidt langs de mooiste plekken, …"
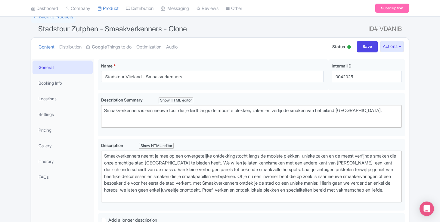
scroll to position [46, 0]
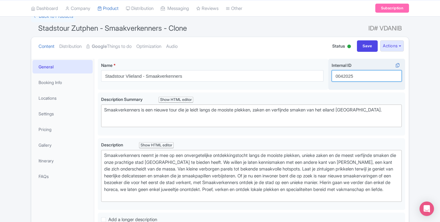
click at [343, 74] on input "0042025" at bounding box center [367, 75] width 70 height 11
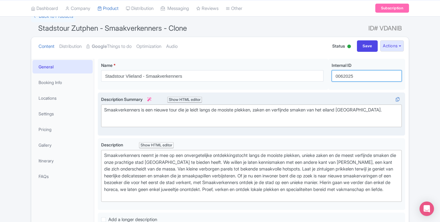
type input "0062025"
click at [392, 95] on div "Smaakverkenners is een nieuwe stadstour die je leidt langs de mooiste plekken, …" at bounding box center [251, 113] width 307 height 43
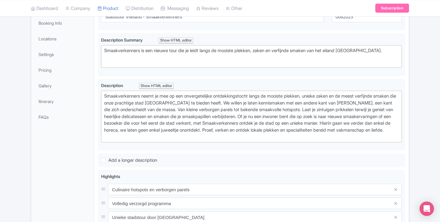
scroll to position [118, 0]
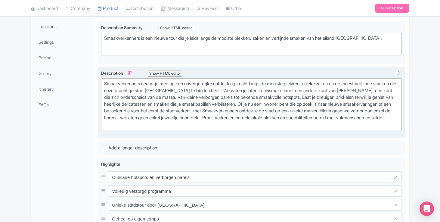
click at [139, 89] on div "Smaakverkenners neemt je mee op een onvergetelijke ontdekkingstocht langs de mo…" at bounding box center [251, 104] width 295 height 48
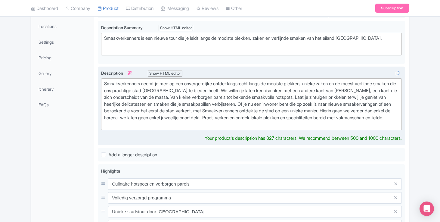
click at [143, 89] on div "Smaakverkenners neemt je mee op een onvergetelijke ontdekkingstocht langs de mo…" at bounding box center [251, 104] width 295 height 48
click div "Smaakverkenners neemt je mee op een onvergetelijke ontdekkingstocht langs de mo…"
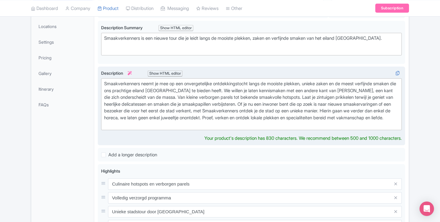
click div "Smaakverkenners neemt je mee op een onvergetelijke ontdekkingstocht langs de mo…"
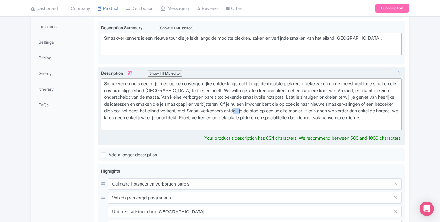
click div "Smaakverkenners neemt je mee op een onvergetelijke ontdekkingstocht langs de mo…"
type trix-editor "<div>Smaakverkenners neemt je mee op een onvergetelijke ontdekkingstocht langs …"
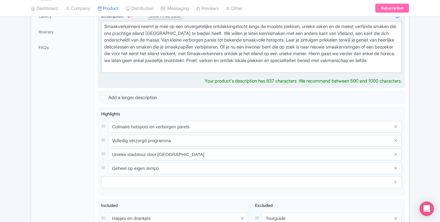
scroll to position [176, 0]
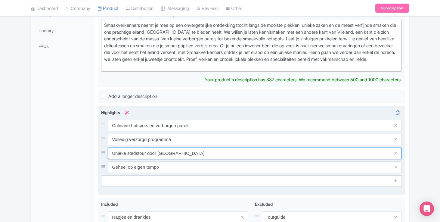
click div "Culinaire hotspots en verborgen parels Volledig verzorgd programma Unieke stads…"
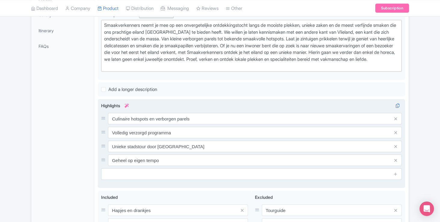
click div "Culinaire hotspots en verborgen parels Volledig verzorgd programma Unieke stads…"
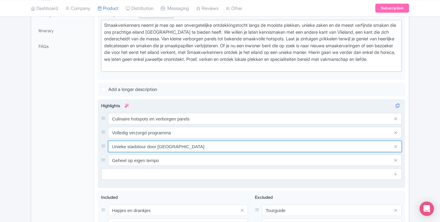
click input "Unieke stadstour door Zutphen"
click input "Unieke tour door Zutphen"
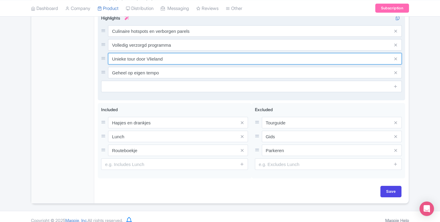
scroll to position [278, 0]
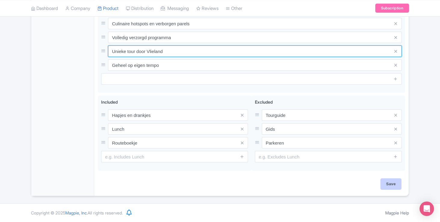
type input "Unieke tour door Vlieland"
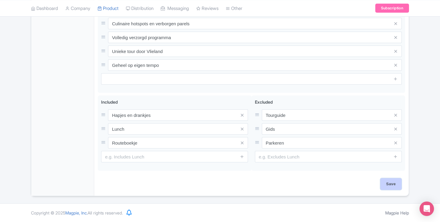
click input "Save"
type input "Saving..."
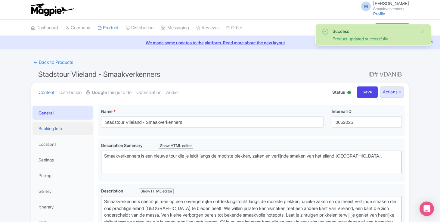
click at [66, 123] on link "Booking Info" at bounding box center [63, 129] width 60 height 14
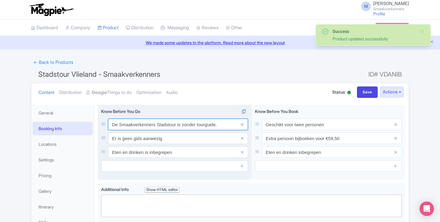
click at [165, 127] on input "De Smaakverkenners Stadstour is zonder tourguide." at bounding box center [178, 124] width 140 height 11
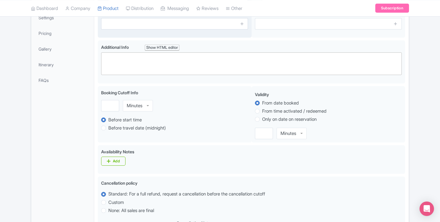
scroll to position [74, 0]
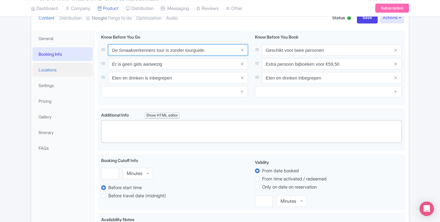
type input "De Smaakverkenners tour is zonder tourguide."
click at [64, 65] on link "Locations" at bounding box center [63, 70] width 60 height 14
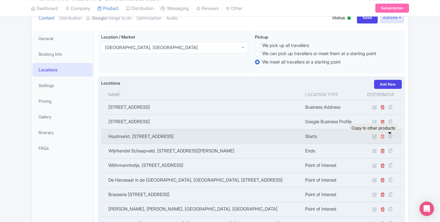
click at [384, 137] on icon at bounding box center [382, 136] width 5 height 5
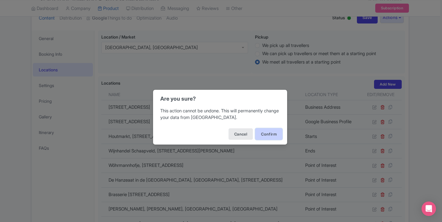
click at [278, 134] on button "Confirm" at bounding box center [269, 133] width 27 height 11
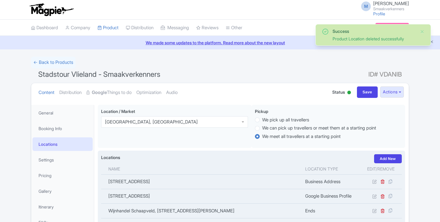
scroll to position [105, 0]
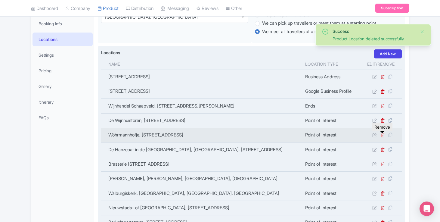
click at [381, 137] on icon at bounding box center [382, 135] width 5 height 5
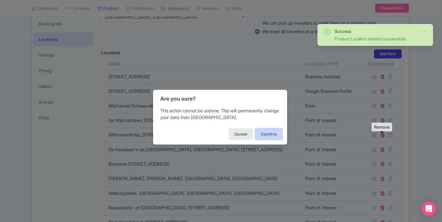
click at [265, 134] on button "Confirm" at bounding box center [269, 133] width 27 height 11
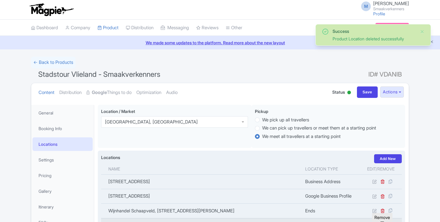
scroll to position [105, 0]
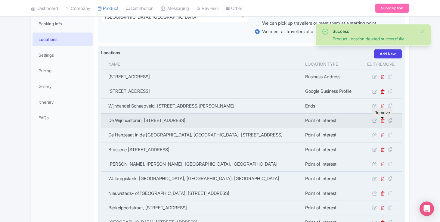
click at [382, 123] on icon at bounding box center [382, 120] width 5 height 5
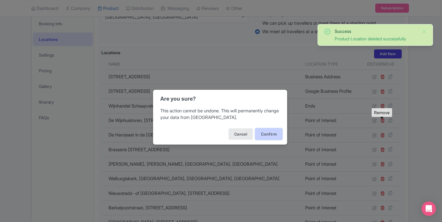
click at [275, 133] on button "Confirm" at bounding box center [269, 133] width 27 height 11
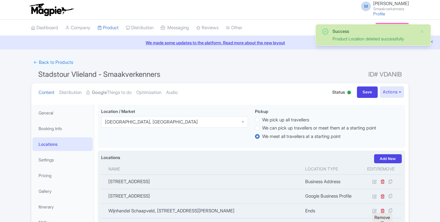
scroll to position [105, 0]
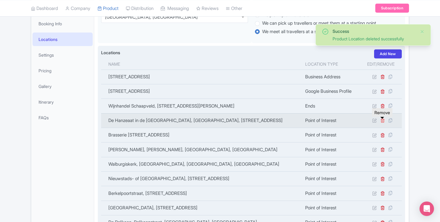
click at [382, 123] on icon at bounding box center [382, 120] width 5 height 5
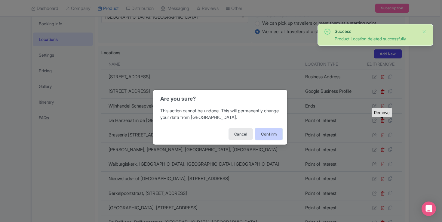
click at [263, 132] on button "Confirm" at bounding box center [269, 133] width 27 height 11
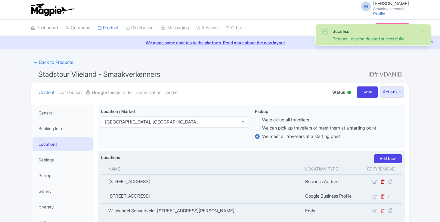
scroll to position [105, 0]
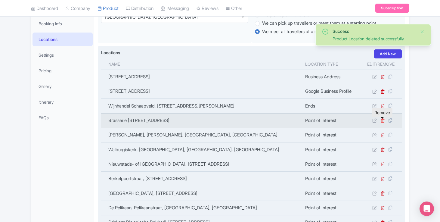
click at [380, 122] on icon at bounding box center [382, 120] width 5 height 5
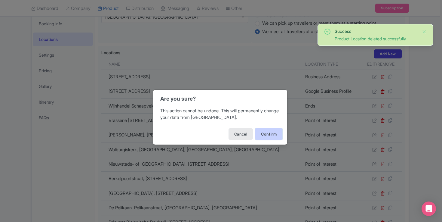
click at [275, 132] on button "Confirm" at bounding box center [269, 133] width 27 height 11
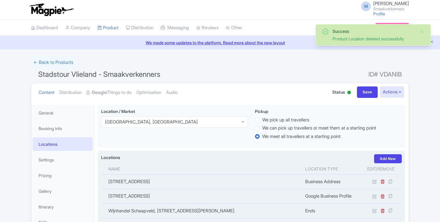
scroll to position [105, 0]
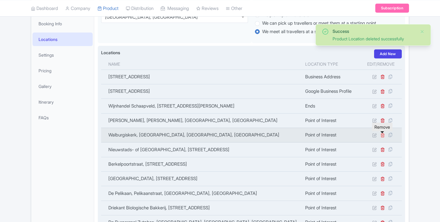
click at [382, 137] on icon at bounding box center [382, 135] width 5 height 5
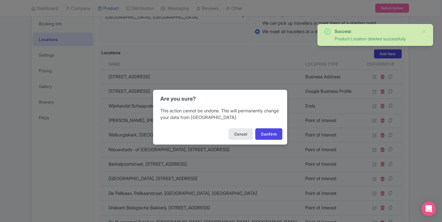
click at [275, 143] on div "Cancel Confirm" at bounding box center [220, 133] width 134 height 21
click at [275, 138] on button "Confirm" at bounding box center [269, 133] width 27 height 11
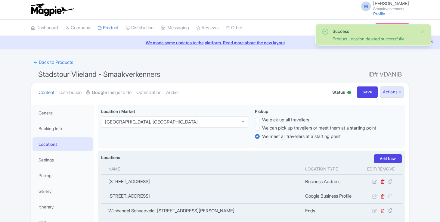
scroll to position [105, 0]
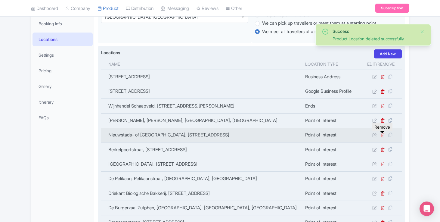
click at [382, 137] on icon at bounding box center [382, 135] width 5 height 5
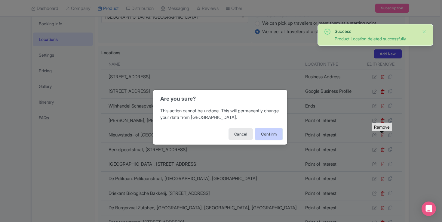
click at [272, 134] on button "Confirm" at bounding box center [269, 133] width 27 height 11
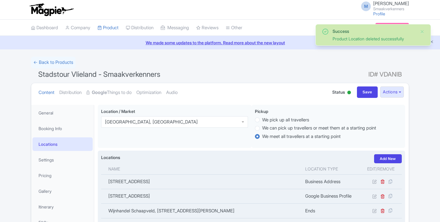
scroll to position [105, 0]
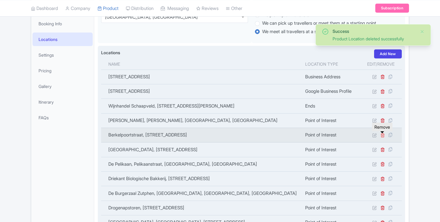
click at [382, 137] on icon at bounding box center [382, 135] width 5 height 5
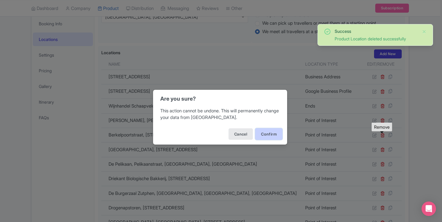
click at [269, 133] on button "Confirm" at bounding box center [269, 133] width 27 height 11
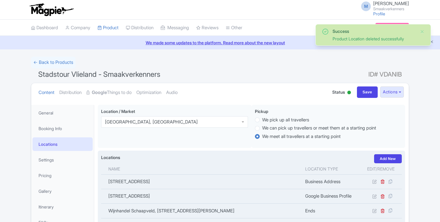
scroll to position [105, 0]
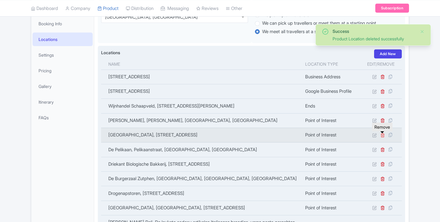
click at [381, 135] on icon at bounding box center [382, 135] width 5 height 5
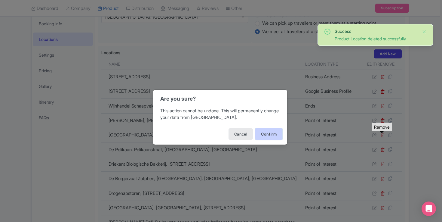
click at [259, 131] on button "Confirm" at bounding box center [269, 133] width 27 height 11
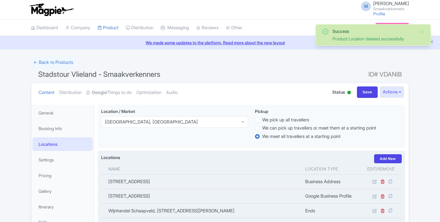
scroll to position [105, 0]
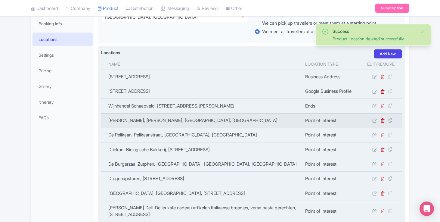
click at [382, 123] on link at bounding box center [382, 120] width 5 height 6
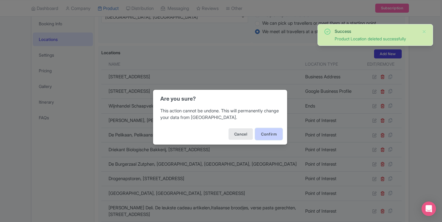
click at [275, 135] on button "Confirm" at bounding box center [269, 133] width 27 height 11
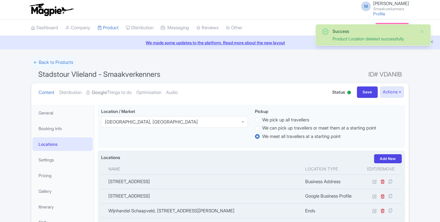
scroll to position [105, 0]
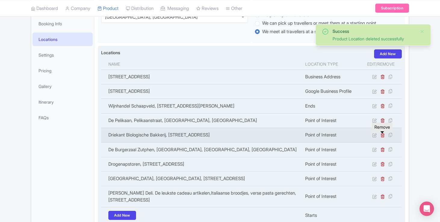
click at [382, 138] on link at bounding box center [382, 135] width 5 height 6
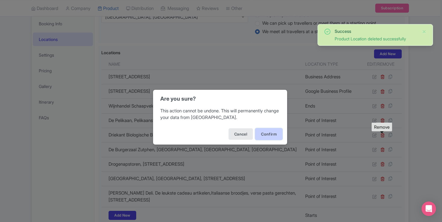
click at [277, 133] on button "Confirm" at bounding box center [269, 133] width 27 height 11
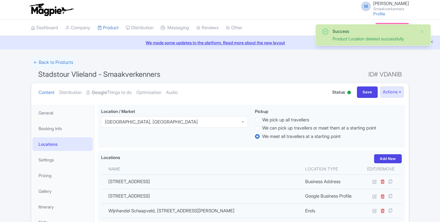
scroll to position [105, 0]
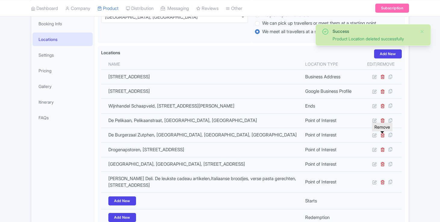
click at [381, 138] on link at bounding box center [382, 135] width 5 height 6
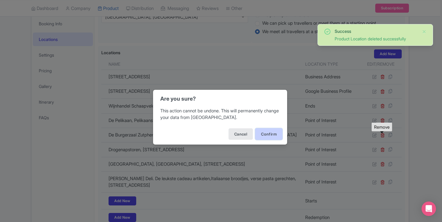
click at [273, 139] on button "Confirm" at bounding box center [269, 133] width 27 height 11
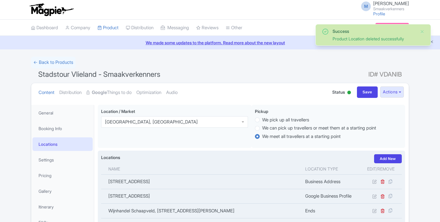
scroll to position [105, 0]
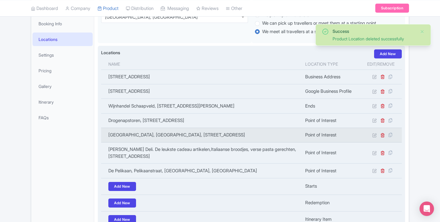
click at [381, 142] on td at bounding box center [381, 135] width 42 height 14
click at [381, 135] on icon at bounding box center [382, 135] width 5 height 5
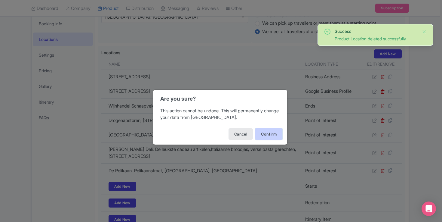
click at [272, 131] on button "Confirm" at bounding box center [269, 133] width 27 height 11
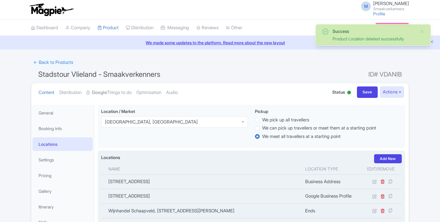
scroll to position [105, 0]
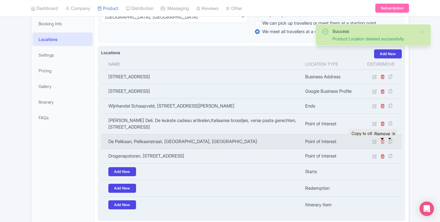
click at [383, 141] on icon at bounding box center [382, 141] width 5 height 5
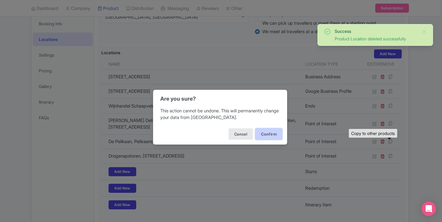
click at [275, 130] on button "Confirm" at bounding box center [269, 133] width 27 height 11
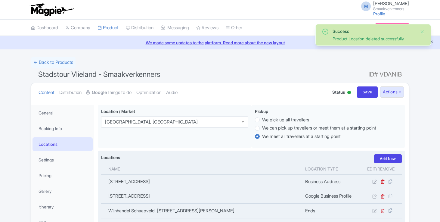
scroll to position [105, 0]
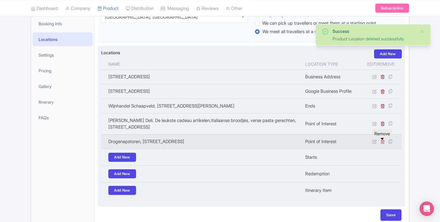
click at [382, 141] on icon at bounding box center [382, 141] width 5 height 5
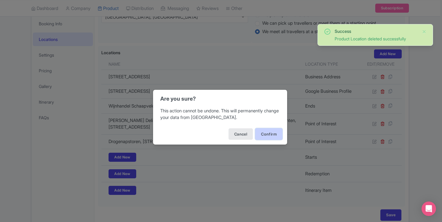
click at [273, 132] on button "Confirm" at bounding box center [269, 133] width 27 height 11
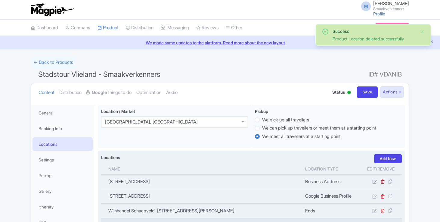
scroll to position [105, 0]
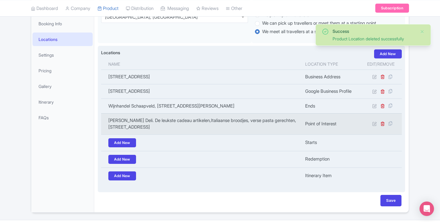
click at [383, 121] on td at bounding box center [381, 123] width 42 height 21
click at [383, 123] on icon at bounding box center [382, 123] width 5 height 5
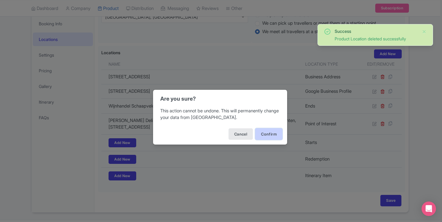
click at [266, 129] on button "Confirm" at bounding box center [269, 133] width 27 height 11
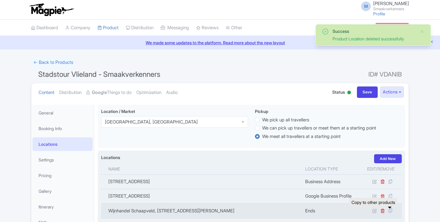
scroll to position [105, 0]
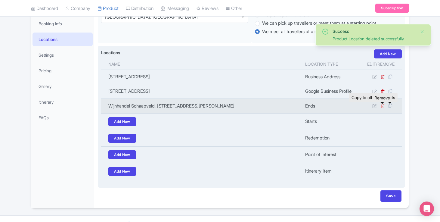
click at [382, 106] on icon at bounding box center [382, 106] width 5 height 5
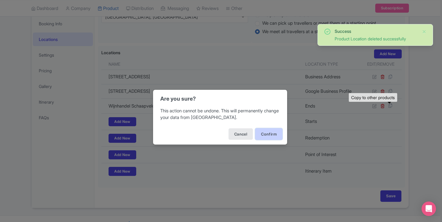
click at [272, 132] on button "Confirm" at bounding box center [269, 133] width 27 height 11
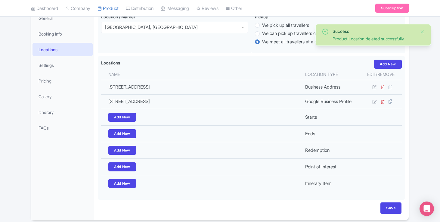
scroll to position [94, 0]
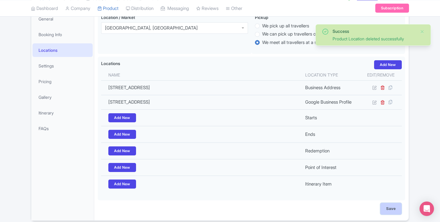
click at [385, 207] on input "Save" at bounding box center [390, 208] width 21 height 11
type input "Saving..."
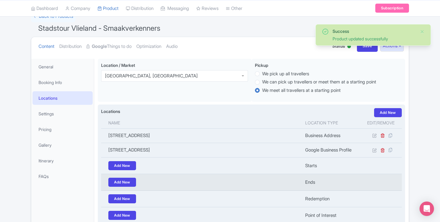
scroll to position [21, 0]
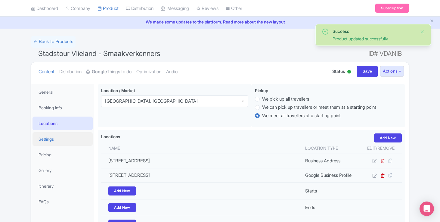
click at [67, 137] on link "Settings" at bounding box center [63, 139] width 60 height 14
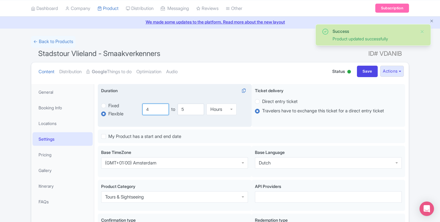
click at [158, 106] on input "4" at bounding box center [155, 109] width 26 height 11
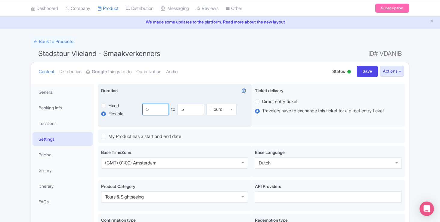
type input "5"
click at [189, 111] on input "5" at bounding box center [191, 109] width 26 height 11
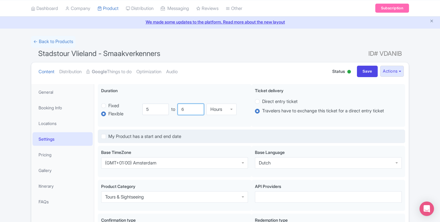
type input "6"
click at [402, 134] on div "My Product has a start and end date" at bounding box center [251, 136] width 307 height 14
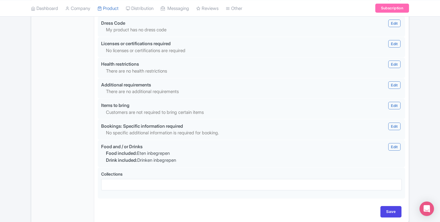
scroll to position [571, 0]
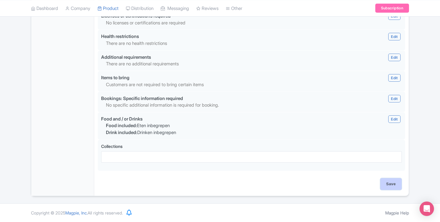
click at [391, 182] on input "Save" at bounding box center [390, 183] width 21 height 11
type input "Saving..."
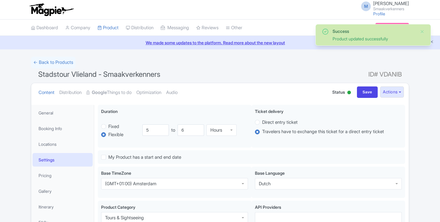
scroll to position [105, 0]
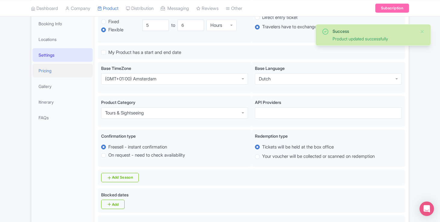
click at [61, 68] on link "Pricing" at bounding box center [63, 71] width 60 height 14
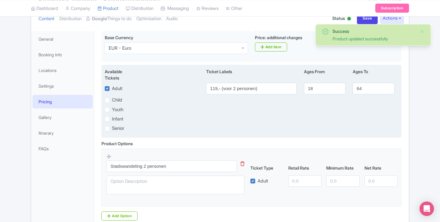
scroll to position [72, 0]
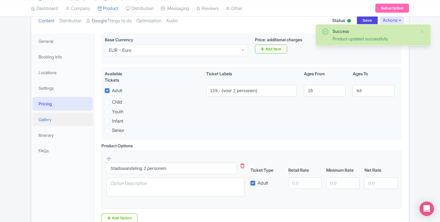
click at [50, 116] on link "Gallery" at bounding box center [63, 120] width 60 height 14
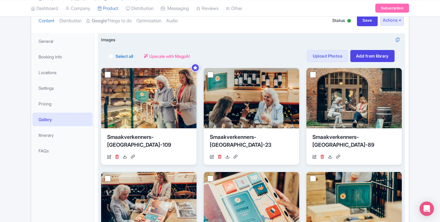
click at [116, 55] on label "Select all" at bounding box center [124, 56] width 17 height 6
click at [116, 55] on input "Select all" at bounding box center [118, 54] width 4 height 4
checkbox input "true"
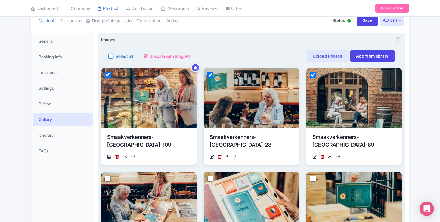
checkbox input "true"
click at [161, 57] on button "Actions" at bounding box center [151, 56] width 24 height 12
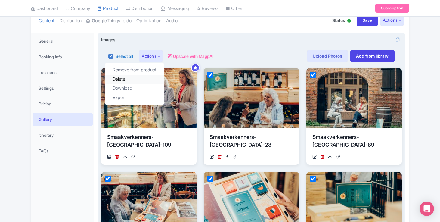
click at [129, 77] on link "Delete" at bounding box center [134, 79] width 58 height 9
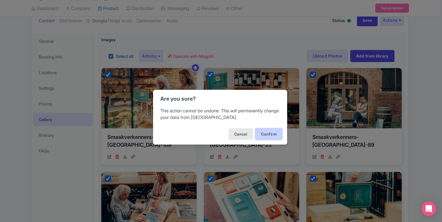
click at [276, 133] on button "Confirm" at bounding box center [269, 133] width 27 height 11
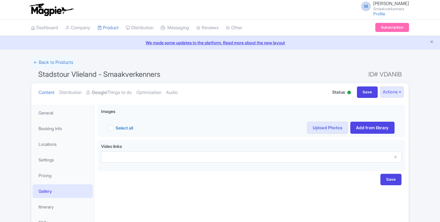
scroll to position [42, 0]
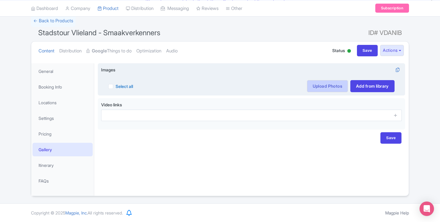
click at [321, 81] on link "Upload Photos" at bounding box center [327, 86] width 41 height 12
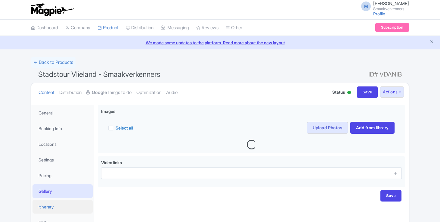
scroll to position [41, 0]
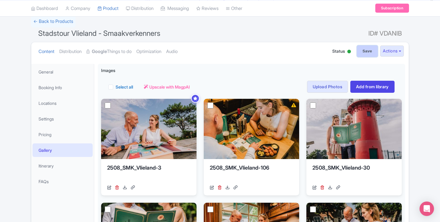
click at [368, 51] on input "Save" at bounding box center [367, 50] width 21 height 11
type input "Saving..."
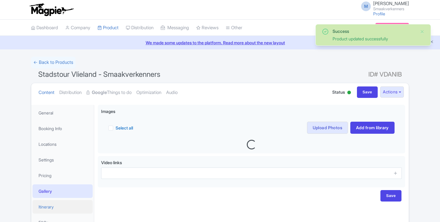
scroll to position [42, 0]
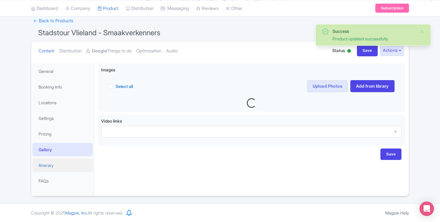
click at [67, 169] on link "Itinerary" at bounding box center [63, 165] width 60 height 14
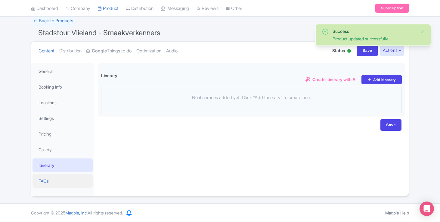
click at [59, 180] on link "FAQs" at bounding box center [63, 181] width 60 height 14
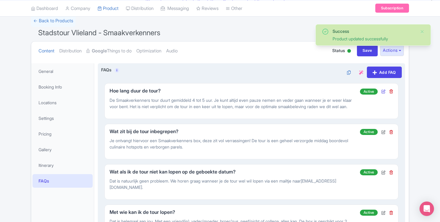
click at [383, 90] on icon at bounding box center [383, 91] width 4 height 4
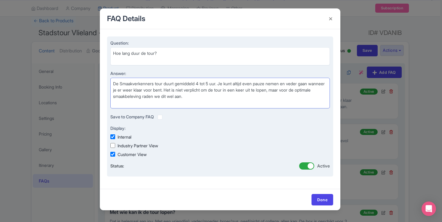
click at [203, 82] on textarea "De Smaakverkenners tour duurt gemiddeld 4 tot 5 uur. Je kunt altijd even pauze …" at bounding box center [220, 93] width 220 height 31
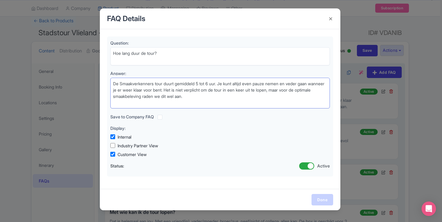
type textarea "De Smaakverkenners tour duurt gemiddeld 5 tot 6 uur. Je kunt altijd even pauze …"
click at [324, 203] on link "Done" at bounding box center [323, 199] width 22 height 11
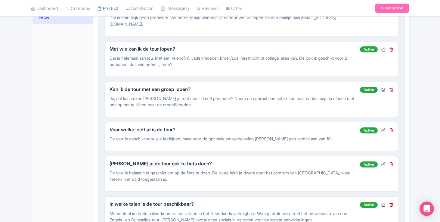
scroll to position [205, 0]
click at [391, 166] on icon at bounding box center [391, 164] width 4 height 4
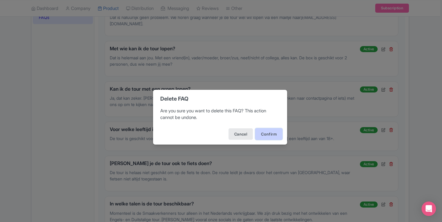
click at [271, 134] on button "Confirm" at bounding box center [269, 133] width 27 height 11
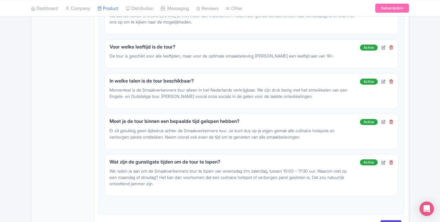
scroll to position [288, 0]
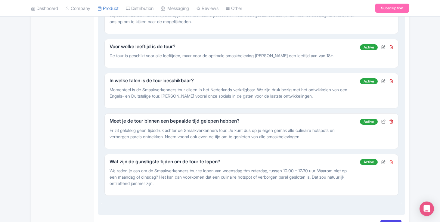
click at [392, 164] on icon at bounding box center [391, 162] width 4 height 4
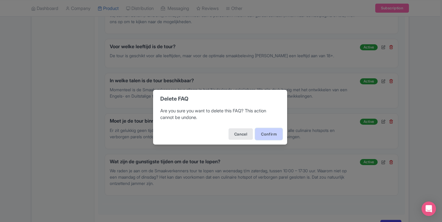
click at [277, 131] on button "Confirm" at bounding box center [269, 133] width 27 height 11
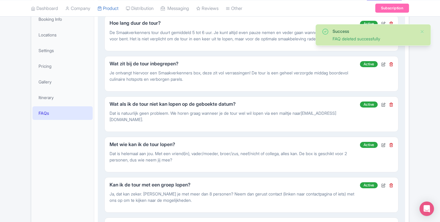
scroll to position [289, 0]
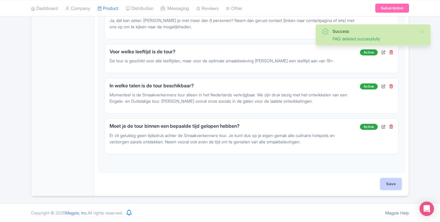
click at [385, 182] on input "Save" at bounding box center [390, 183] width 21 height 11
type input "Saving..."
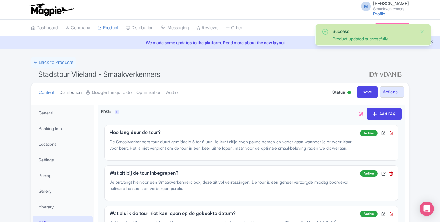
click at [81, 92] on link "Distribution" at bounding box center [70, 92] width 22 height 19
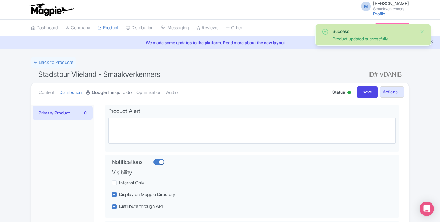
click at [107, 89] on strong "Google" at bounding box center [99, 92] width 15 height 7
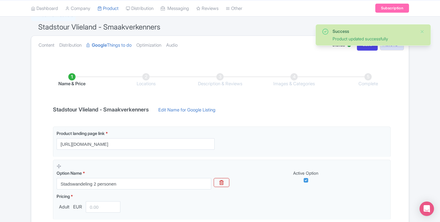
scroll to position [49, 0]
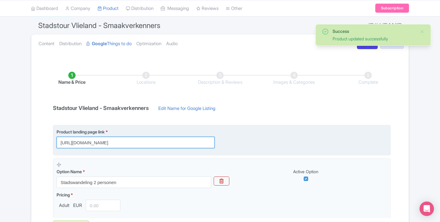
drag, startPoint x: 127, startPoint y: 142, endPoint x: 193, endPoint y: 143, distance: 66.2
click at [193, 143] on input "[URL][DOMAIN_NAME]" at bounding box center [136, 142] width 158 height 11
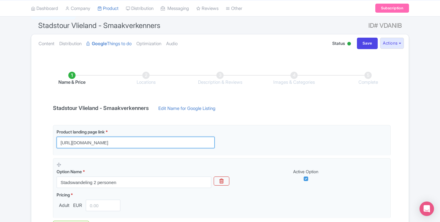
type input "[URL][DOMAIN_NAME]"
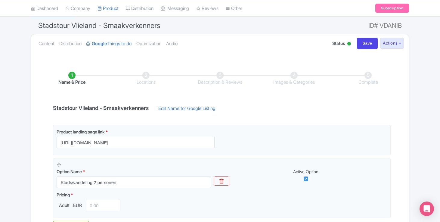
click at [217, 156] on div "Product landing page link * [URL][DOMAIN_NAME] Option Name * Stadswandeling 2 p…" at bounding box center [222, 171] width 338 height 93
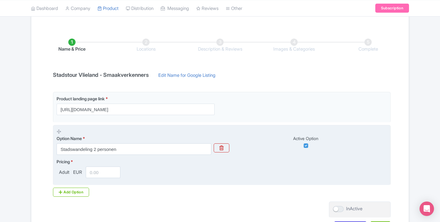
scroll to position [85, 0]
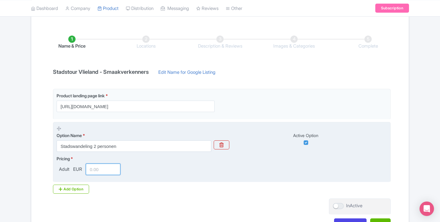
click at [107, 172] on input "number" at bounding box center [103, 168] width 35 height 11
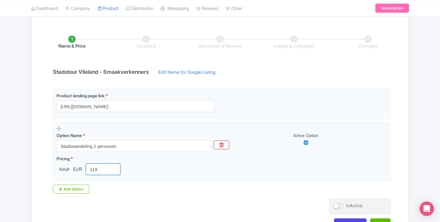
type input "119"
click at [197, 192] on div "Product landing page link * [URL][DOMAIN_NAME] Option Name * Stadswandeling 2 p…" at bounding box center [219, 141] width 341 height 105
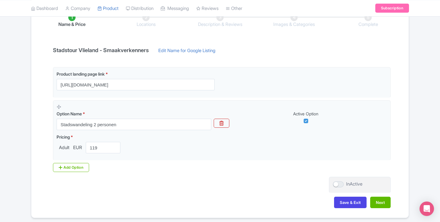
scroll to position [128, 0]
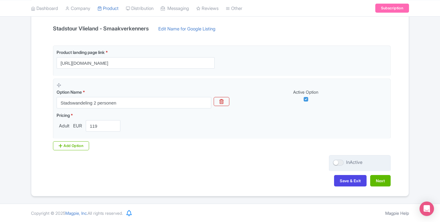
click at [338, 161] on div at bounding box center [338, 163] width 11 height 6
click at [337, 161] on input "InActive" at bounding box center [335, 162] width 4 height 4
checkbox input "true"
click at [377, 178] on button "Next" at bounding box center [380, 180] width 20 height 11
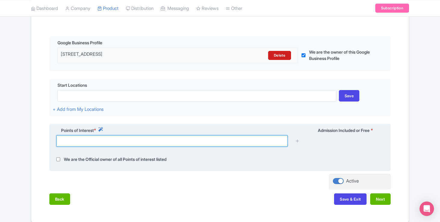
click at [95, 140] on input "text" at bounding box center [171, 140] width 231 height 11
paste input "[STREET_ADDRESS]"
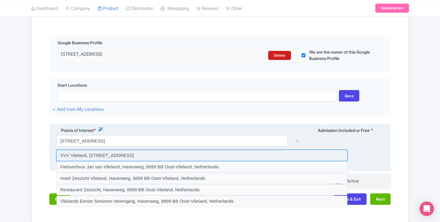
click at [124, 156] on input at bounding box center [201, 155] width 291 height 11
type input "VVV Vlieland, [STREET_ADDRESS]"
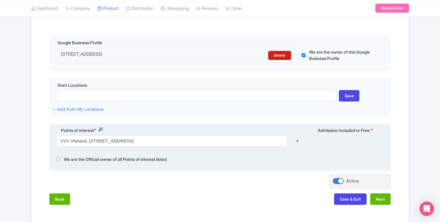
click at [297, 141] on icon at bounding box center [297, 140] width 5 height 5
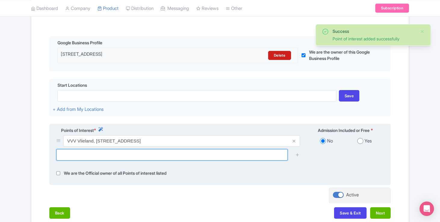
click at [88, 154] on input "text" at bounding box center [171, 154] width 231 height 11
paste input "[PERSON_NAME]"
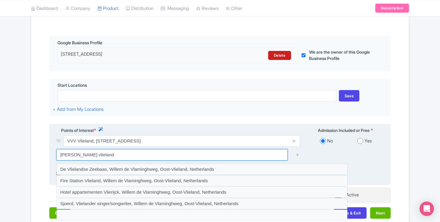
paste input "Hotel & [GEOGRAPHIC_DATA]"
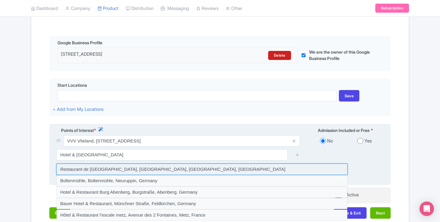
click at [122, 168] on input at bounding box center [201, 168] width 291 height 11
type input "Restaurant de [GEOGRAPHIC_DATA], [GEOGRAPHIC_DATA], [GEOGRAPHIC_DATA], [GEOGRAP…"
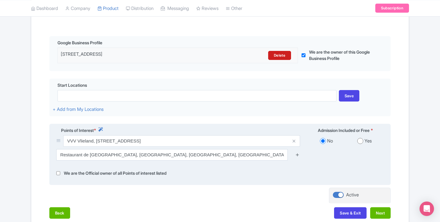
click at [296, 155] on icon at bounding box center [297, 154] width 5 height 5
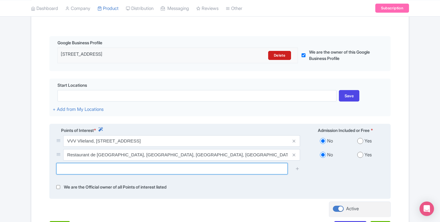
click at [101, 166] on input "text" at bounding box center [171, 168] width 231 height 11
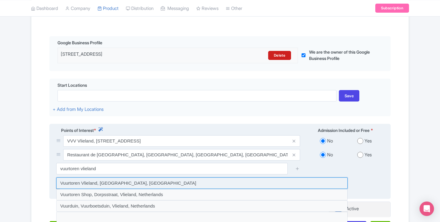
click at [74, 183] on input at bounding box center [201, 182] width 291 height 11
type input "Vuurtoren Vlieland, [GEOGRAPHIC_DATA], [GEOGRAPHIC_DATA]"
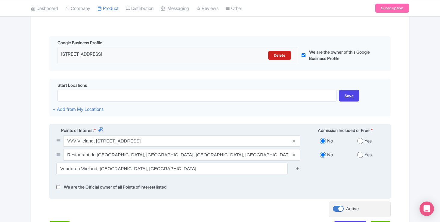
click at [297, 168] on icon at bounding box center [297, 168] width 5 height 5
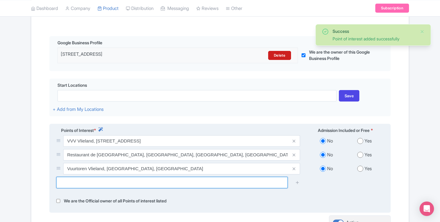
click at [88, 183] on input "text" at bounding box center [171, 182] width 231 height 11
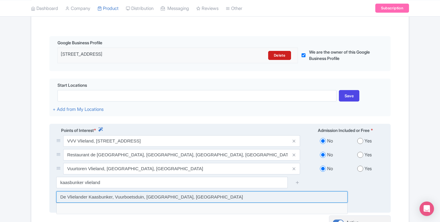
click at [88, 196] on input at bounding box center [201, 196] width 291 height 11
type input "De Vlielander Kaasbunker, Vuurboetsduin, [GEOGRAPHIC_DATA], [GEOGRAPHIC_DATA]"
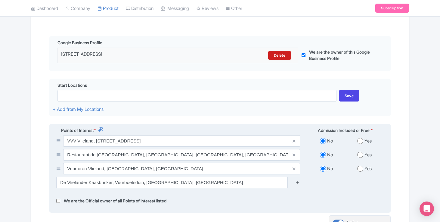
click at [298, 183] on icon at bounding box center [297, 182] width 5 height 5
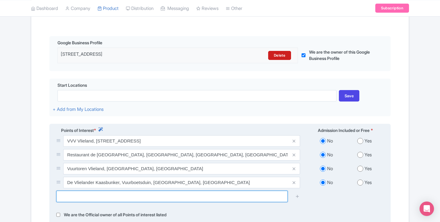
click at [83, 194] on input "text" at bounding box center [171, 196] width 231 height 11
paste input "De Brassery"
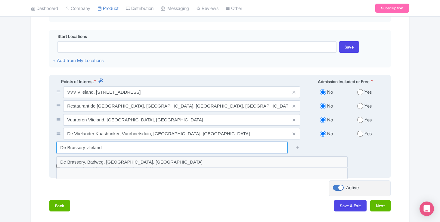
scroll to position [179, 0]
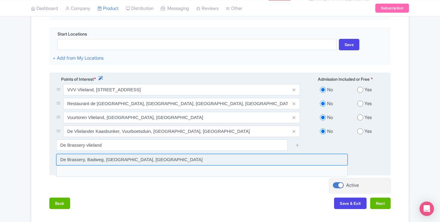
click at [94, 159] on input at bounding box center [201, 159] width 291 height 11
type input "De Brassery, Badweg, [GEOGRAPHIC_DATA], [GEOGRAPHIC_DATA]"
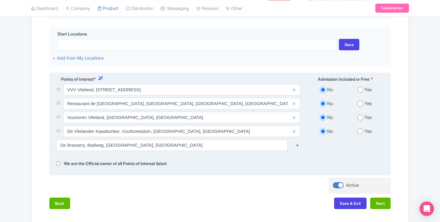
click at [297, 146] on icon at bounding box center [297, 145] width 5 height 5
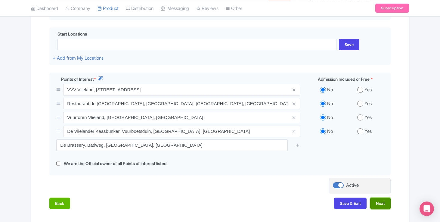
click at [377, 205] on button "Next" at bounding box center [380, 202] width 20 height 11
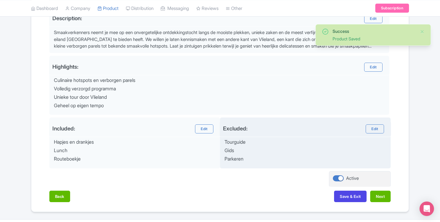
scroll to position [208, 0]
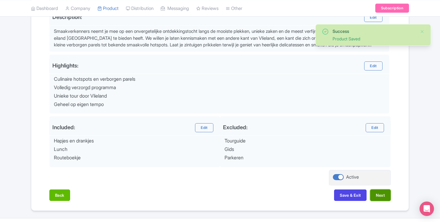
click at [381, 192] on button "Next" at bounding box center [380, 194] width 20 height 11
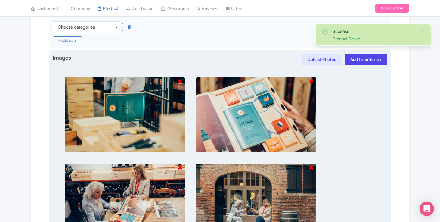
scroll to position [138, 0]
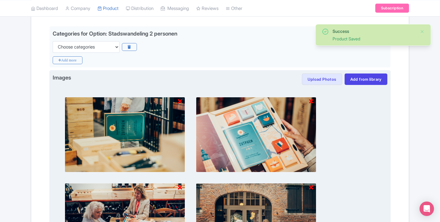
click at [180, 101] on icon at bounding box center [180, 101] width 4 height 6
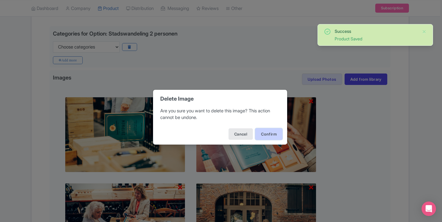
click at [262, 131] on button "Confirm" at bounding box center [269, 133] width 27 height 11
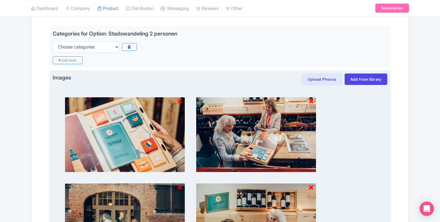
click at [182, 101] on div at bounding box center [125, 134] width 120 height 75
click at [179, 100] on icon at bounding box center [180, 101] width 4 height 6
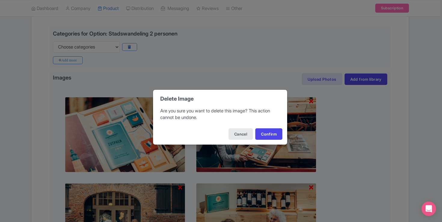
click at [263, 127] on div "Cancel Confirm" at bounding box center [220, 133] width 134 height 21
click at [264, 134] on button "Confirm" at bounding box center [269, 133] width 27 height 11
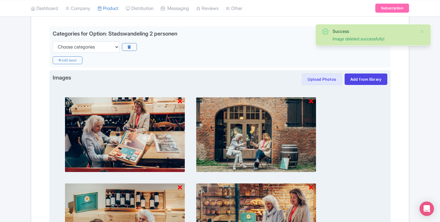
click at [179, 100] on icon at bounding box center [180, 101] width 4 height 6
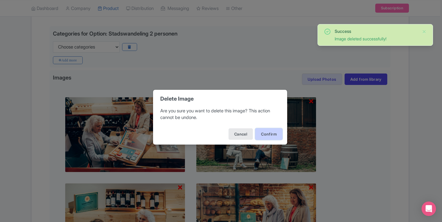
click at [278, 130] on button "Confirm" at bounding box center [269, 133] width 27 height 11
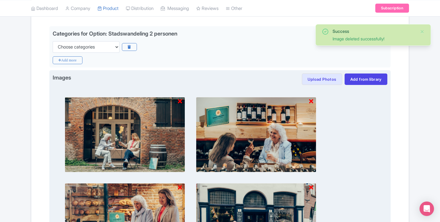
click at [180, 102] on icon at bounding box center [180, 101] width 4 height 6
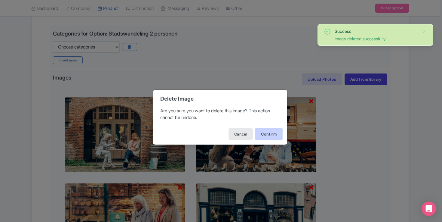
click at [264, 133] on button "Confirm" at bounding box center [269, 133] width 27 height 11
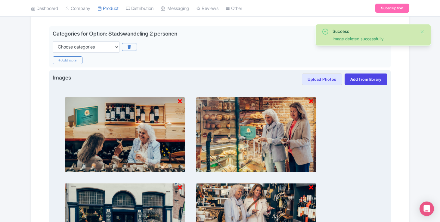
click at [182, 104] on img at bounding box center [125, 134] width 120 height 75
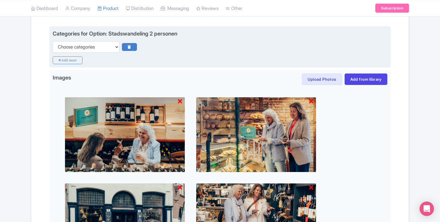
click at [130, 46] on icon at bounding box center [129, 47] width 15 height 8
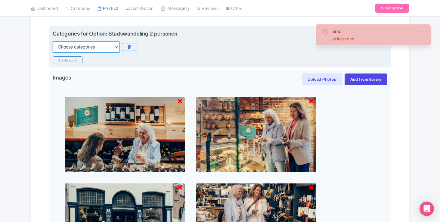
click at [105, 46] on select "Choose categories Adults Only Animals Audio Guide Beaches Bike Tours Boat Tours…" at bounding box center [86, 46] width 67 height 11
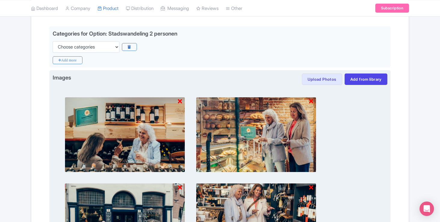
click at [179, 99] on icon at bounding box center [180, 101] width 4 height 6
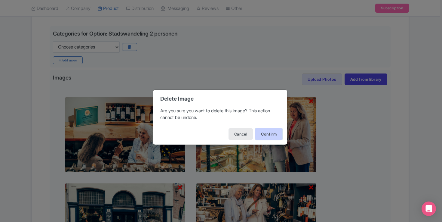
click at [260, 129] on button "Confirm" at bounding box center [269, 133] width 27 height 11
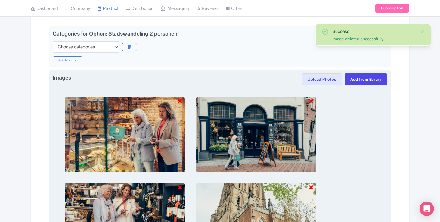
click at [180, 102] on icon at bounding box center [180, 101] width 4 height 6
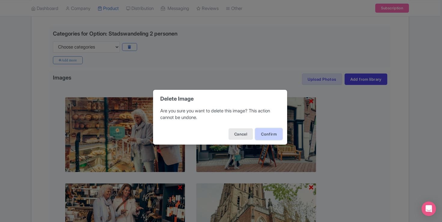
click at [262, 133] on button "Confirm" at bounding box center [269, 133] width 27 height 11
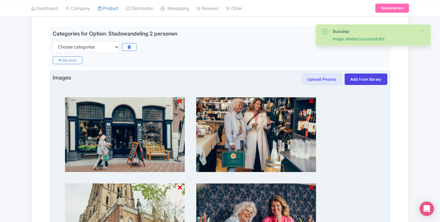
click at [179, 99] on icon at bounding box center [180, 101] width 4 height 6
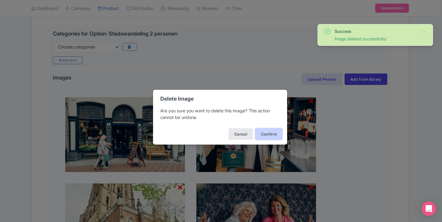
click at [256, 128] on button "Confirm" at bounding box center [269, 133] width 27 height 11
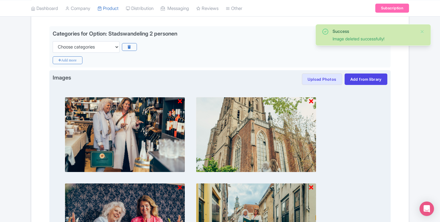
click at [182, 100] on icon at bounding box center [180, 101] width 4 height 6
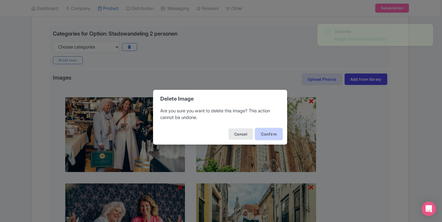
click at [280, 139] on button "Confirm" at bounding box center [269, 133] width 27 height 11
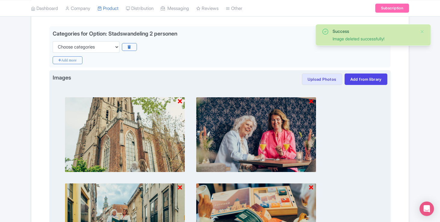
click at [181, 102] on icon at bounding box center [180, 101] width 4 height 6
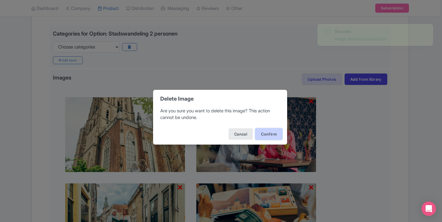
click at [262, 132] on button "Confirm" at bounding box center [269, 133] width 27 height 11
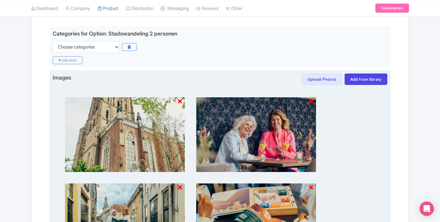
click at [180, 102] on icon at bounding box center [180, 101] width 4 height 6
click at [181, 101] on icon at bounding box center [180, 101] width 4 height 6
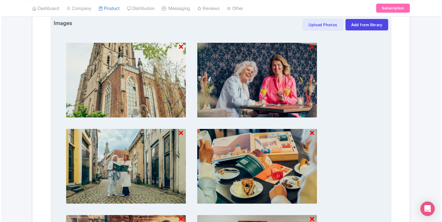
scroll to position [167, 0]
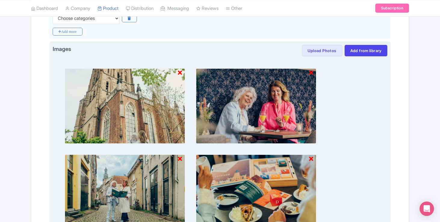
click at [311, 72] on icon at bounding box center [311, 73] width 4 height 6
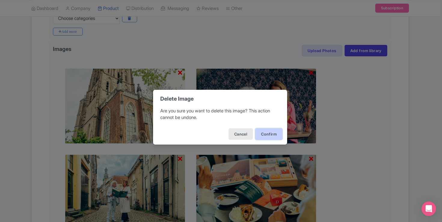
click at [266, 131] on button "Confirm" at bounding box center [269, 133] width 27 height 11
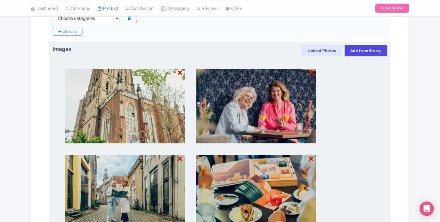
click at [312, 158] on icon at bounding box center [311, 159] width 4 height 6
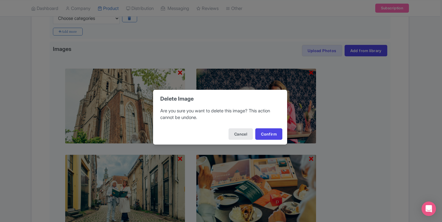
click at [262, 126] on div "Cancel Confirm" at bounding box center [220, 133] width 134 height 21
click at [263, 131] on button "Confirm" at bounding box center [269, 133] width 27 height 11
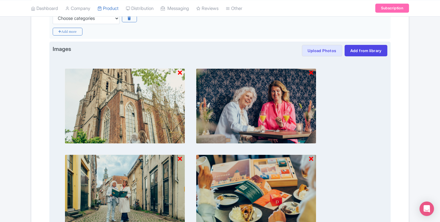
click at [182, 158] on icon at bounding box center [180, 159] width 4 height 6
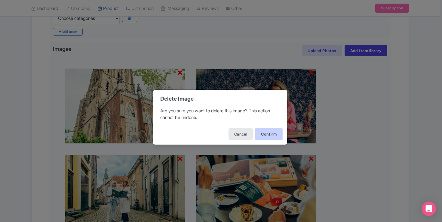
click at [261, 133] on button "Confirm" at bounding box center [269, 133] width 27 height 11
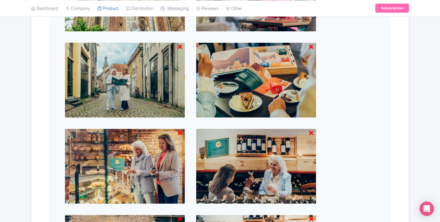
scroll to position [340, 0]
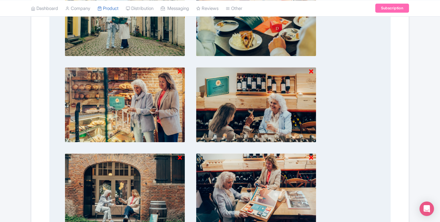
click at [179, 71] on icon at bounding box center [180, 72] width 4 height 6
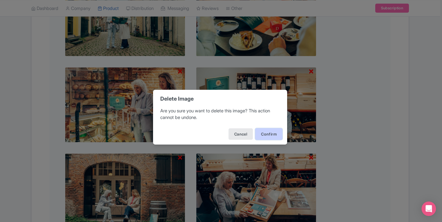
click at [271, 131] on button "Confirm" at bounding box center [269, 133] width 27 height 11
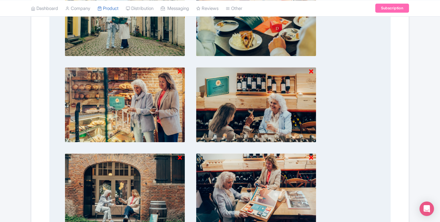
click at [310, 73] on icon at bounding box center [311, 72] width 4 height 6
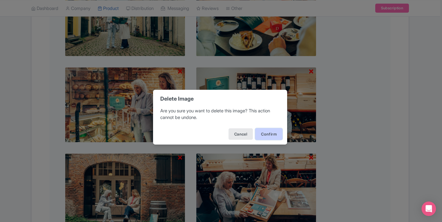
click at [269, 134] on button "Confirm" at bounding box center [269, 133] width 27 height 11
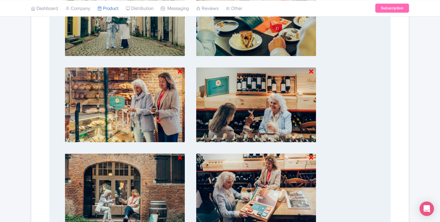
click at [311, 156] on icon at bounding box center [311, 158] width 4 height 6
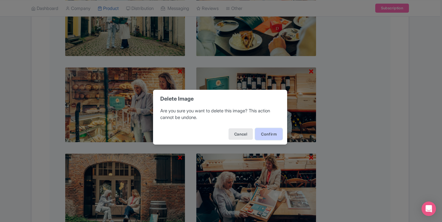
click at [263, 138] on button "Confirm" at bounding box center [269, 133] width 27 height 11
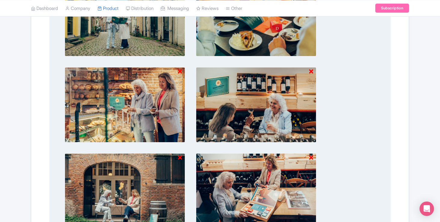
click at [180, 156] on icon at bounding box center [180, 158] width 4 height 6
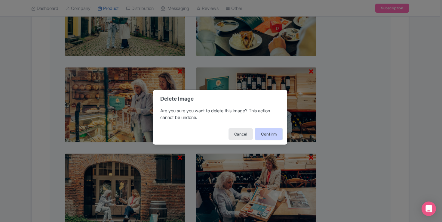
click at [263, 130] on button "Confirm" at bounding box center [269, 133] width 27 height 11
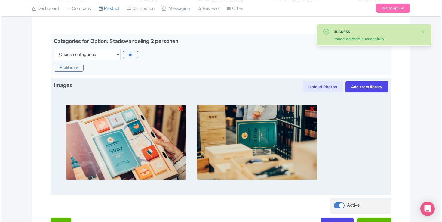
scroll to position [157, 0]
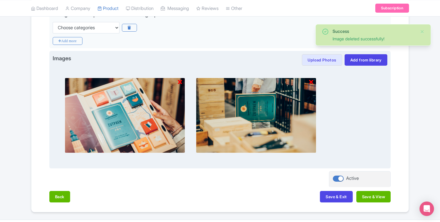
click at [183, 82] on img at bounding box center [125, 115] width 120 height 75
click at [180, 82] on icon at bounding box center [180, 82] width 4 height 6
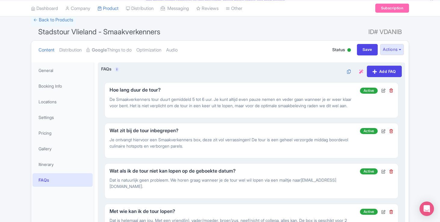
scroll to position [42, 0]
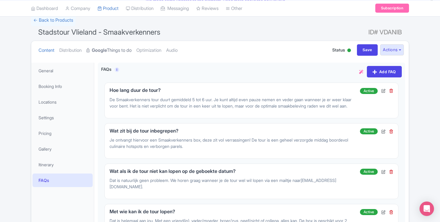
click link "Google Things to do"
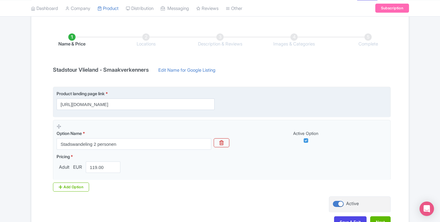
scroll to position [128, 0]
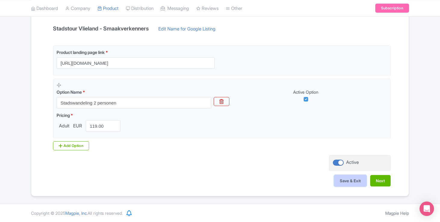
click button "Save & Exit"
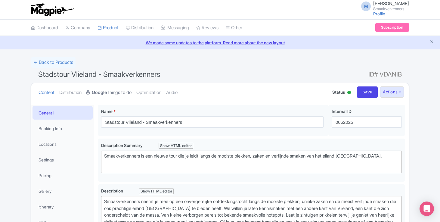
click at [107, 92] on strong "Google" at bounding box center [99, 92] width 15 height 7
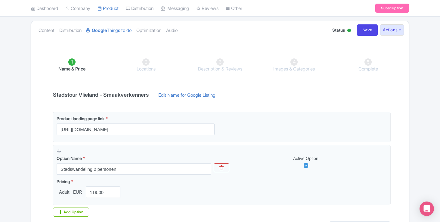
scroll to position [128, 0]
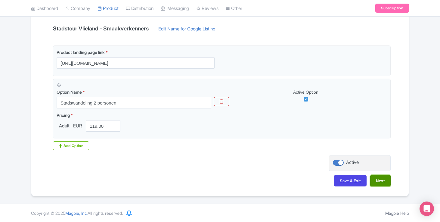
click at [381, 181] on button "Next" at bounding box center [380, 180] width 20 height 11
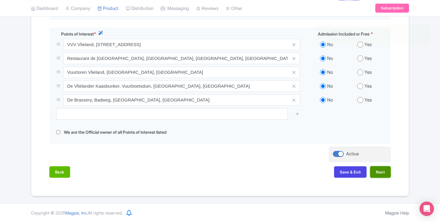
click at [380, 171] on button "Next" at bounding box center [380, 171] width 20 height 11
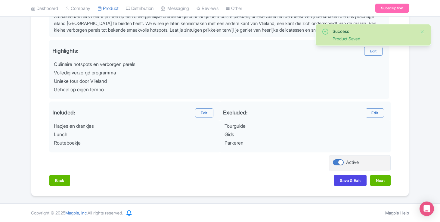
scroll to position [222, 0]
click at [381, 184] on button "Next" at bounding box center [380, 180] width 20 height 11
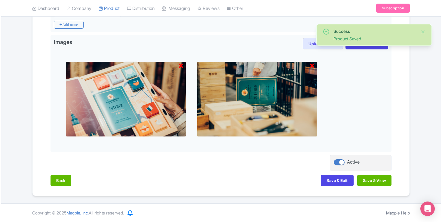
scroll to position [173, 0]
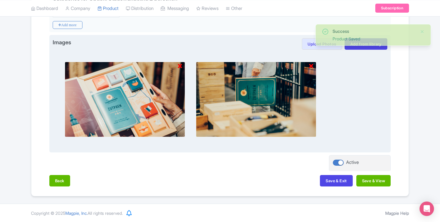
click at [181, 65] on icon at bounding box center [180, 66] width 4 height 6
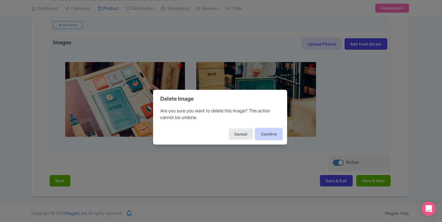
click at [262, 129] on button "Confirm" at bounding box center [269, 133] width 27 height 11
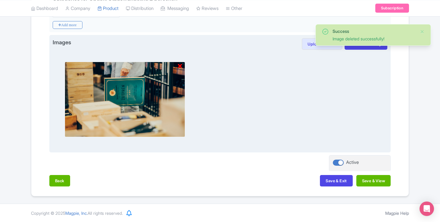
click at [181, 66] on icon at bounding box center [180, 66] width 4 height 6
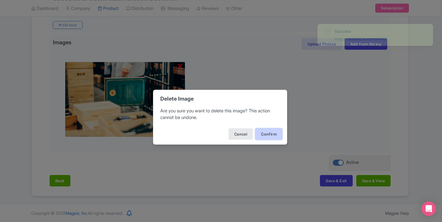
click at [265, 130] on button "Confirm" at bounding box center [269, 133] width 27 height 11
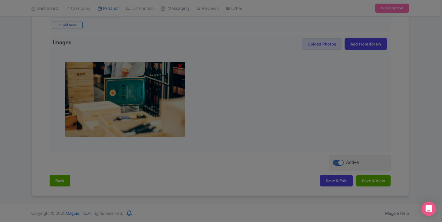
scroll to position [88, 0]
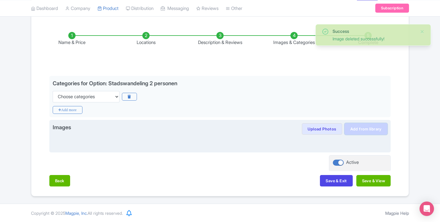
click at [358, 130] on link "Add from library" at bounding box center [366, 128] width 43 height 11
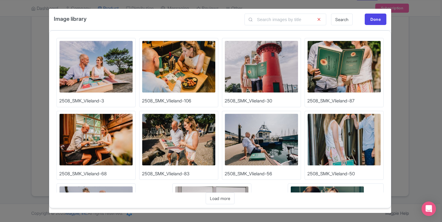
click at [106, 73] on img at bounding box center [96, 67] width 74 height 52
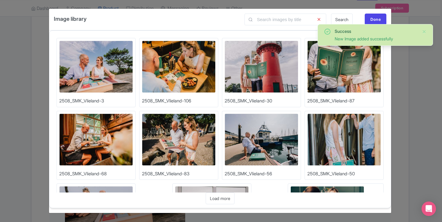
click at [195, 65] on img at bounding box center [179, 67] width 74 height 52
click at [264, 82] on img at bounding box center [262, 67] width 74 height 52
click at [353, 60] on img at bounding box center [345, 67] width 74 height 52
click at [90, 144] on img at bounding box center [96, 139] width 74 height 52
click at [189, 144] on img at bounding box center [179, 139] width 74 height 52
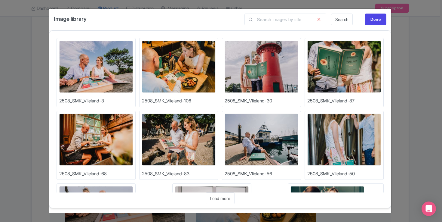
click at [266, 130] on img at bounding box center [262, 139] width 74 height 52
click at [351, 140] on img at bounding box center [345, 139] width 74 height 52
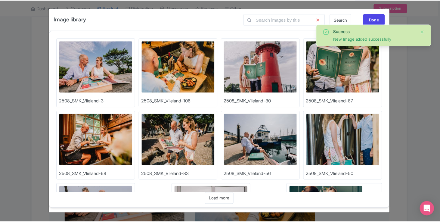
scroll to position [70, 0]
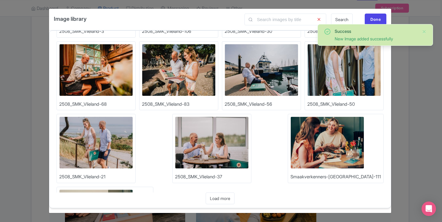
click at [112, 130] on img at bounding box center [96, 142] width 74 height 52
click at [186, 151] on img at bounding box center [212, 142] width 74 height 52
click at [377, 19] on div "Done" at bounding box center [376, 19] width 22 height 11
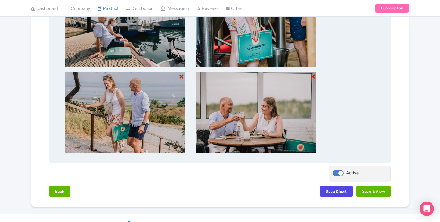
scroll to position [518, 0]
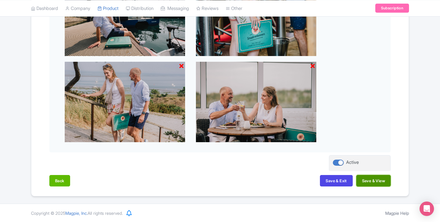
click button "Save & View"
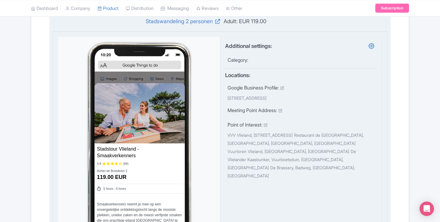
scroll to position [0, 0]
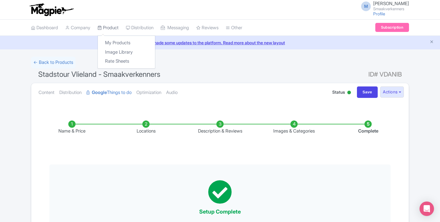
click link "Product"
